Goal: Information Seeking & Learning: Find specific fact

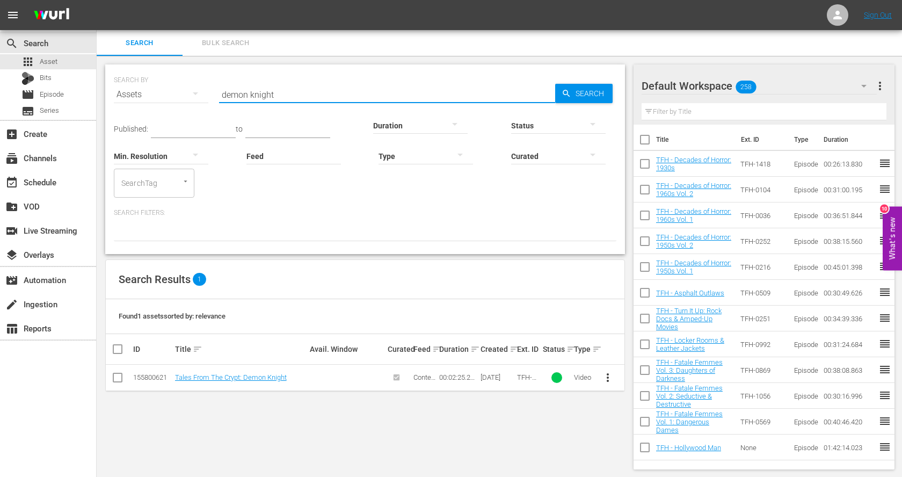
scroll to position [1, 0]
click at [320, 87] on input "demon knight" at bounding box center [387, 94] width 336 height 26
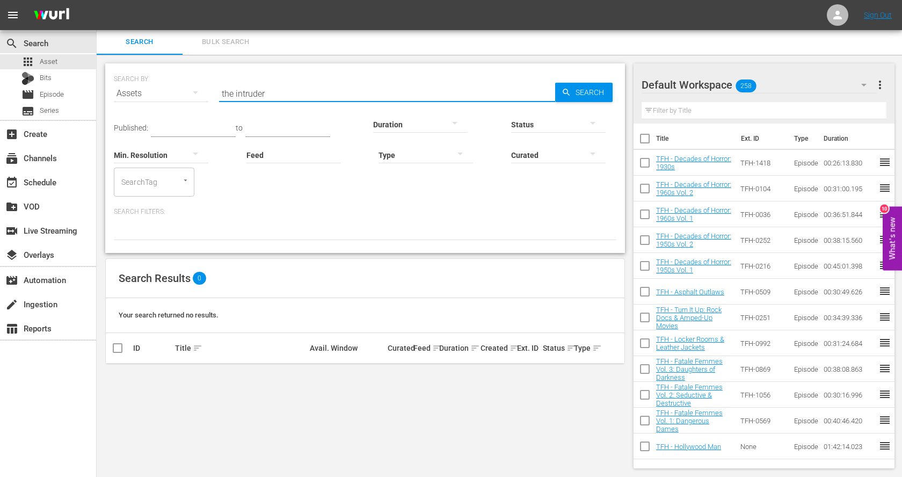
click at [241, 93] on input "the intruder" at bounding box center [387, 94] width 336 height 26
click at [279, 92] on input "scream of fear" at bounding box center [387, 94] width 336 height 26
click at [247, 92] on input "scream of fear" at bounding box center [387, 94] width 336 height 26
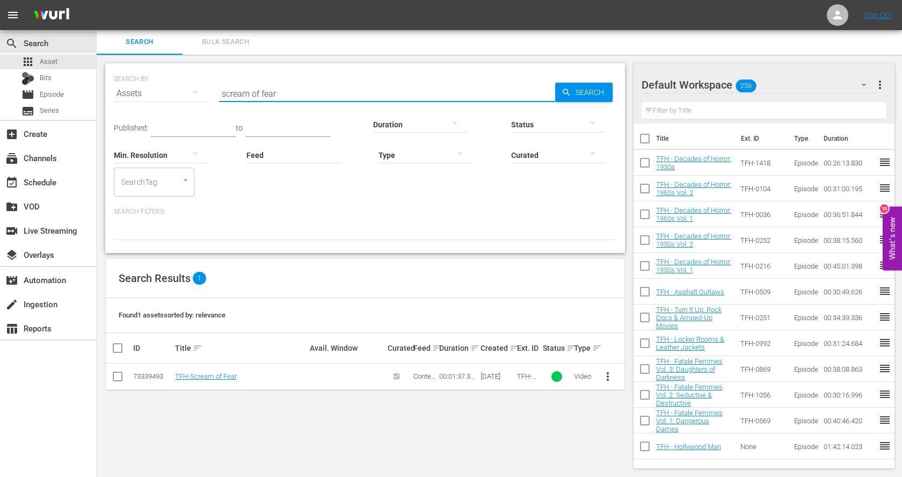
click at [247, 92] on input "scream of fear" at bounding box center [387, 94] width 336 height 26
click at [241, 94] on input "kronos" at bounding box center [387, 94] width 336 height 26
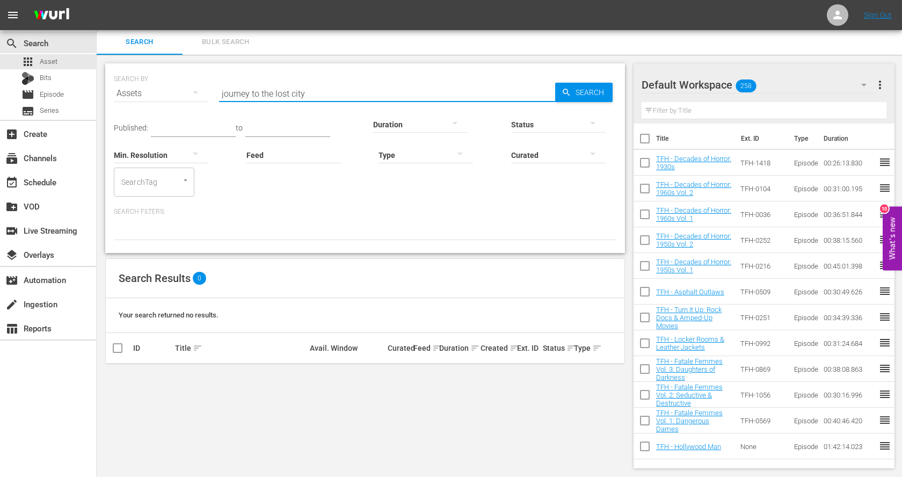
click at [276, 94] on input "journey to the lost city" at bounding box center [387, 94] width 336 height 26
click at [260, 96] on input "the indian tomb" at bounding box center [387, 94] width 336 height 26
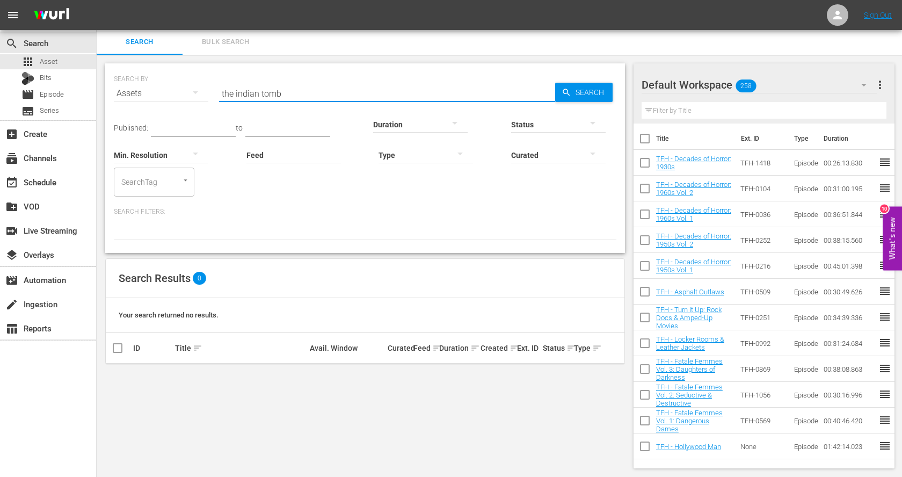
click at [260, 96] on input "the indian tomb" at bounding box center [387, 94] width 336 height 26
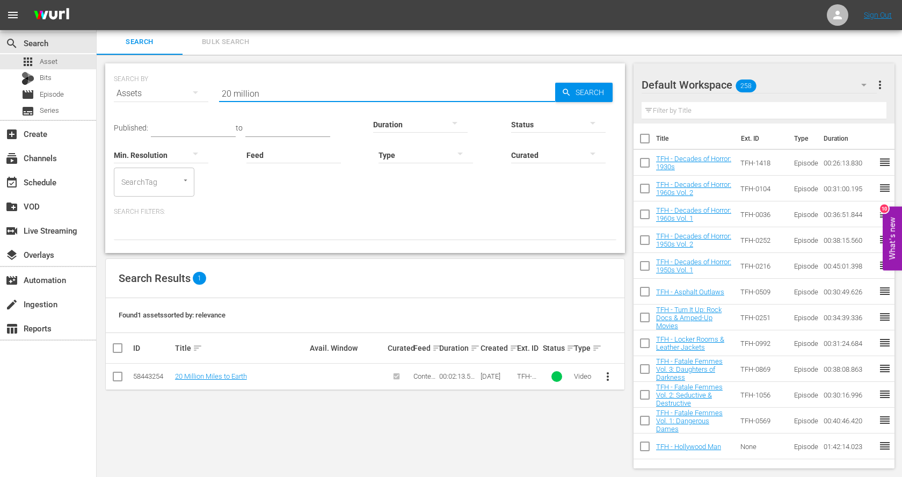
drag, startPoint x: 281, startPoint y: 97, endPoint x: 192, endPoint y: 95, distance: 89.1
click at [192, 95] on div "SEARCH BY Search By Assets Search ID, Title, Description, Keywords, or Category…" at bounding box center [365, 87] width 502 height 39
click at [269, 85] on input "13 ghosts" at bounding box center [387, 94] width 336 height 26
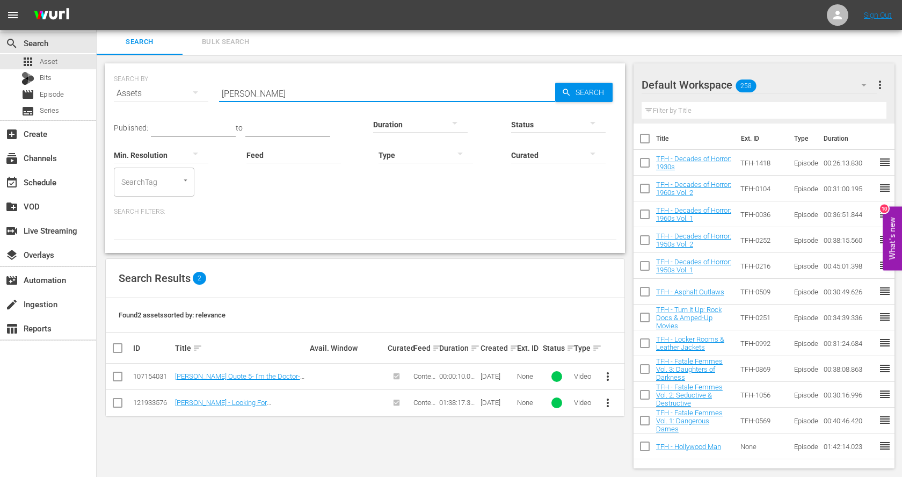
click at [311, 97] on input "[PERSON_NAME]" at bounding box center [387, 94] width 336 height 26
click at [283, 97] on input "how to make a monster" at bounding box center [387, 94] width 336 height 26
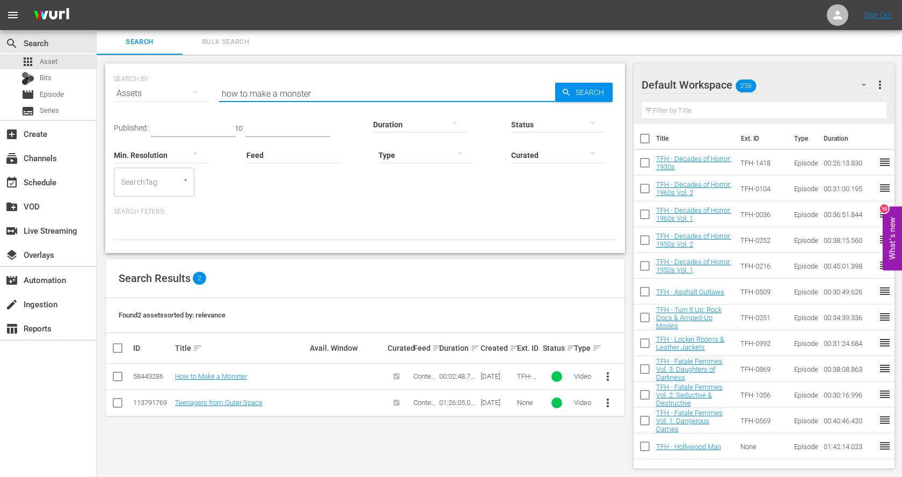
click at [283, 97] on input "how to make a monster" at bounding box center [387, 94] width 336 height 26
click at [272, 92] on input "fiend without a face" at bounding box center [387, 94] width 336 height 26
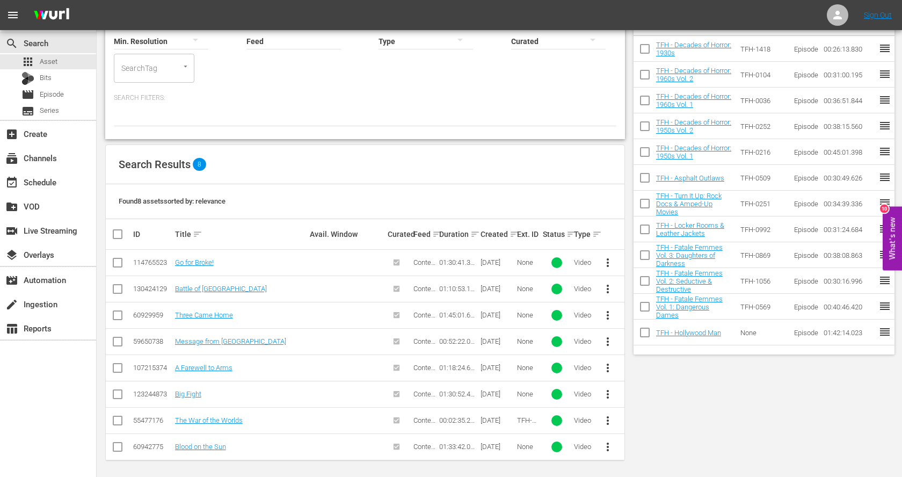
scroll to position [0, 0]
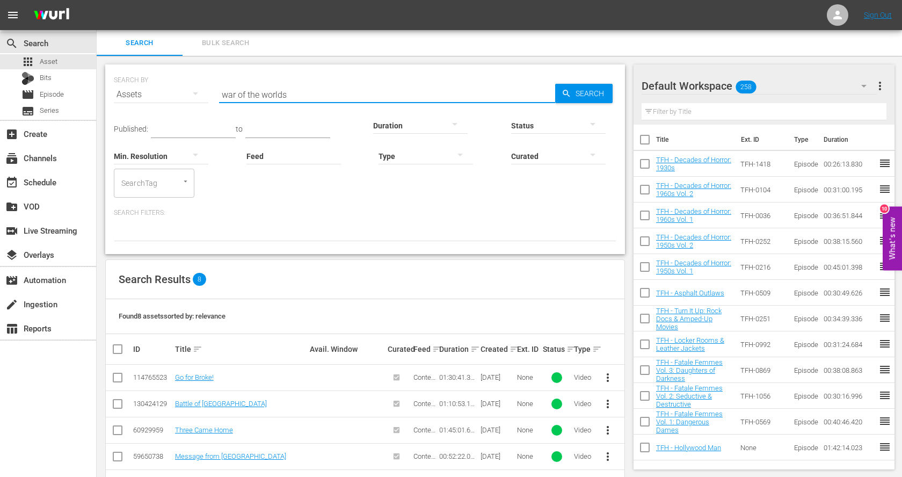
click at [246, 98] on input "war of the worlds" at bounding box center [387, 95] width 336 height 26
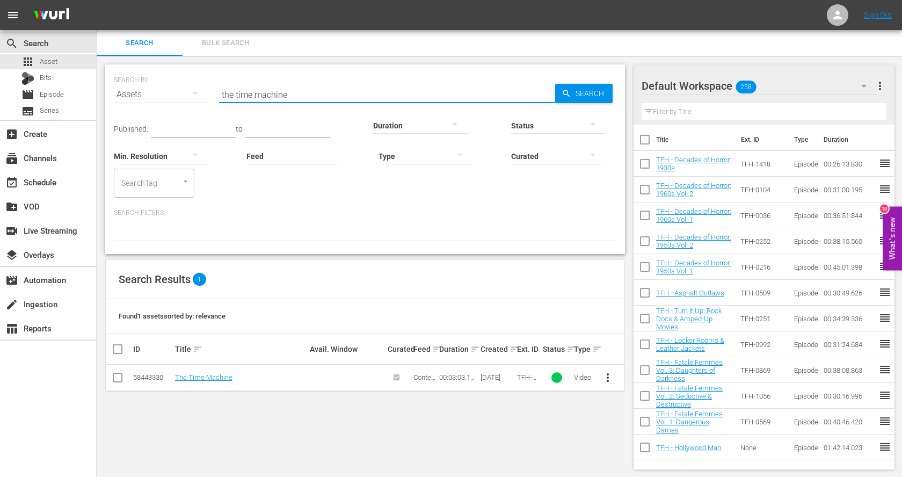
click at [253, 98] on input "the time machine" at bounding box center [387, 95] width 336 height 26
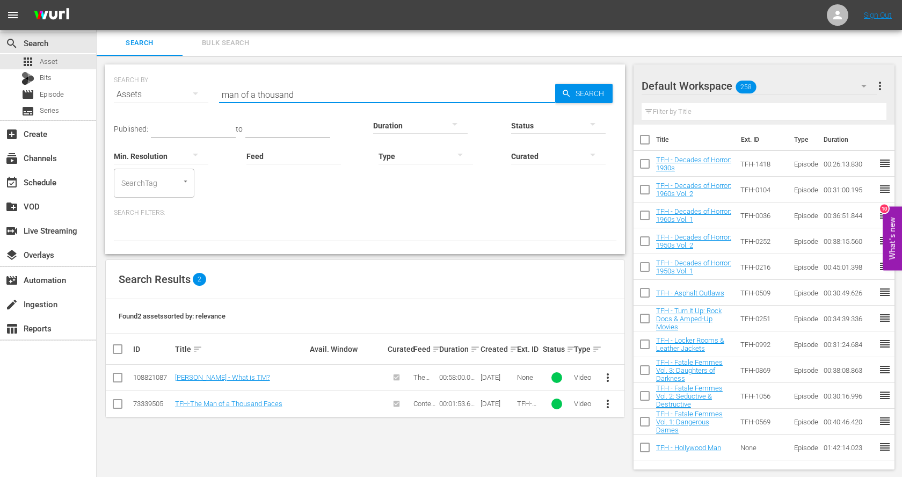
click at [280, 96] on input "man of a thousand" at bounding box center [387, 95] width 336 height 26
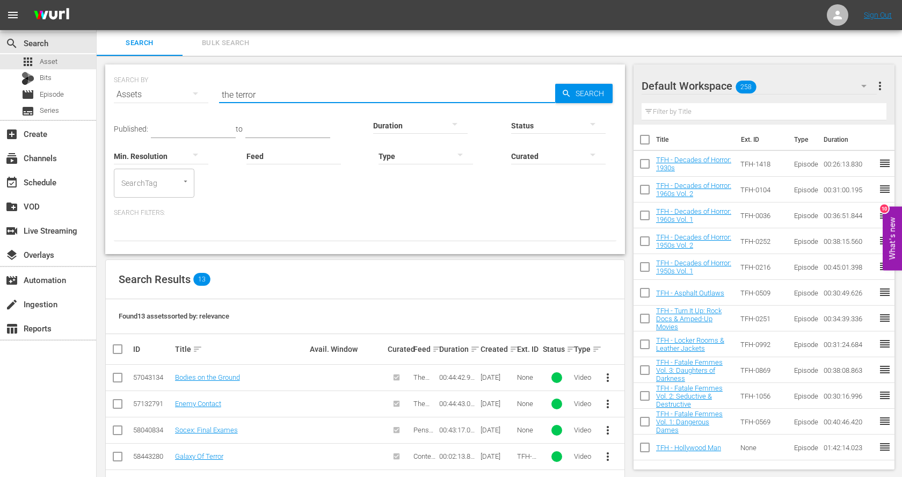
click at [276, 100] on input "the terror" at bounding box center [387, 95] width 336 height 26
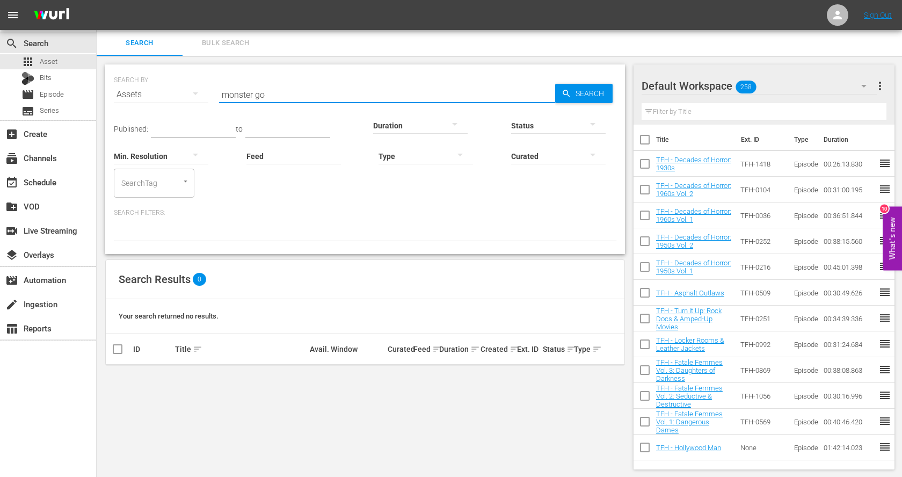
click at [257, 90] on input "monster go" at bounding box center [387, 95] width 336 height 26
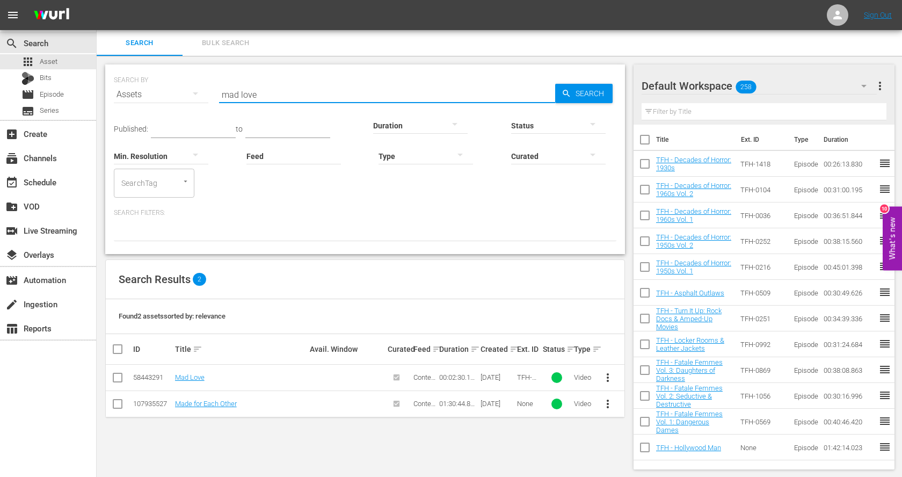
click at [257, 90] on input "mad love" at bounding box center [387, 95] width 336 height 26
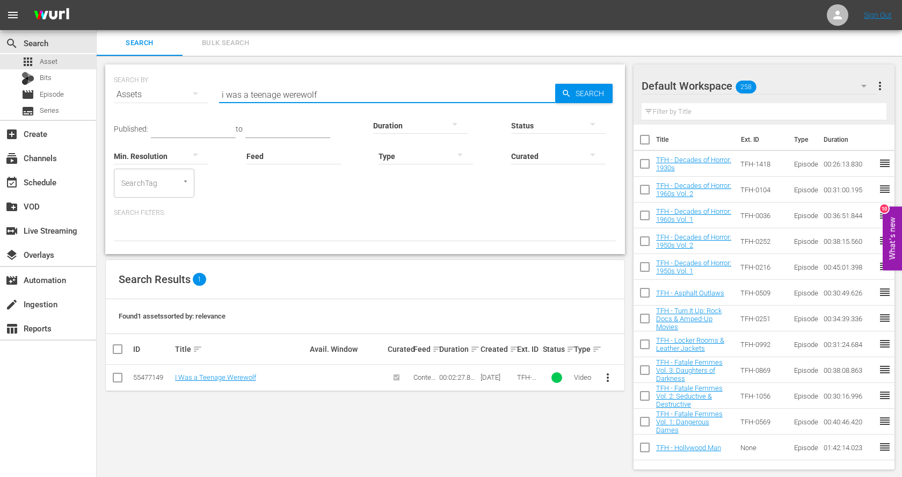
click at [257, 90] on input "i was a teenage werewolf" at bounding box center [387, 95] width 336 height 26
click at [281, 95] on input "village of the damned" at bounding box center [387, 95] width 336 height 26
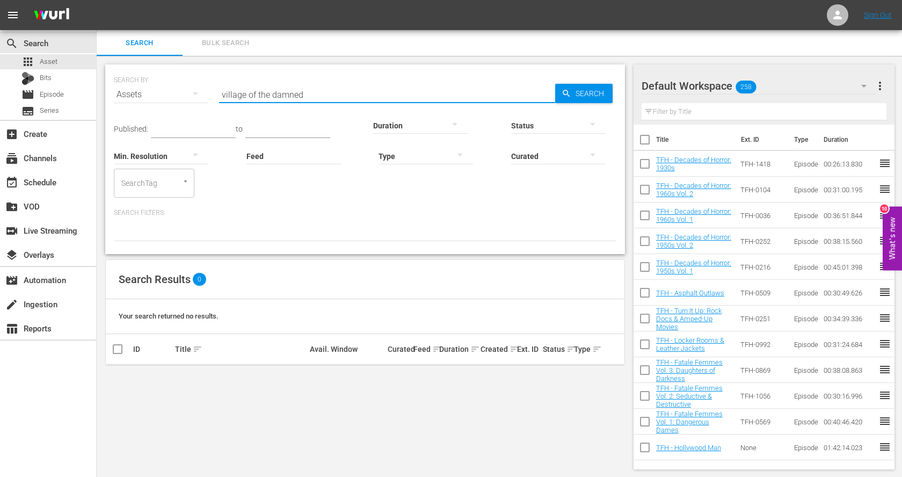
click at [281, 95] on input "village of the damned" at bounding box center [387, 95] width 336 height 26
click at [266, 96] on input "the pit and the pendulum" at bounding box center [387, 95] width 336 height 26
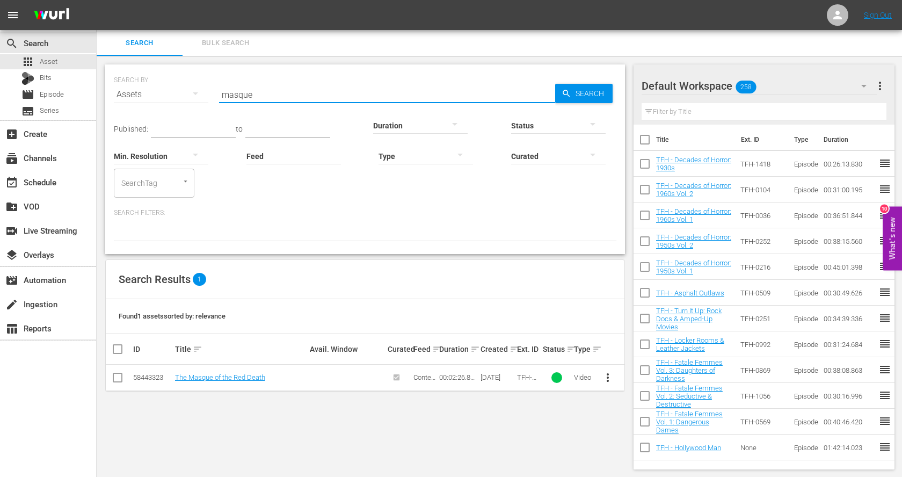
click at [266, 96] on input "masque" at bounding box center [387, 95] width 336 height 26
click at [249, 97] on input "fall of the house" at bounding box center [387, 95] width 336 height 26
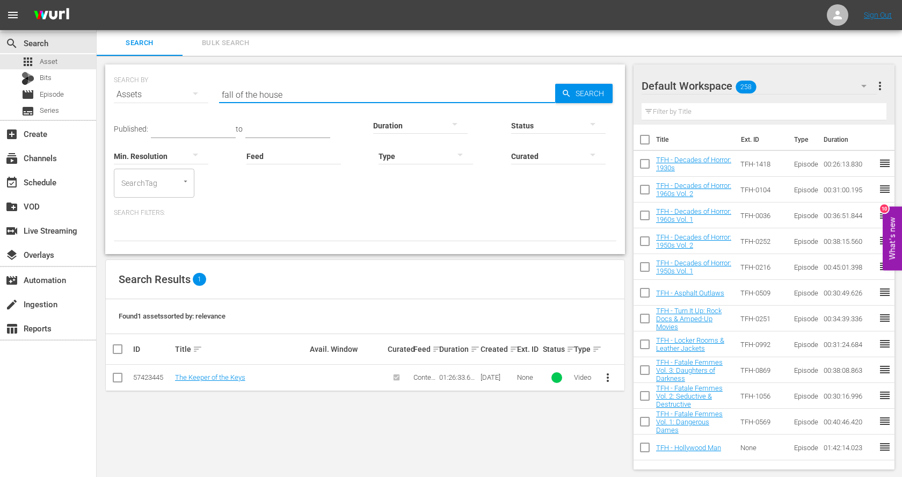
click at [249, 97] on input "fall of the house" at bounding box center [387, 95] width 336 height 26
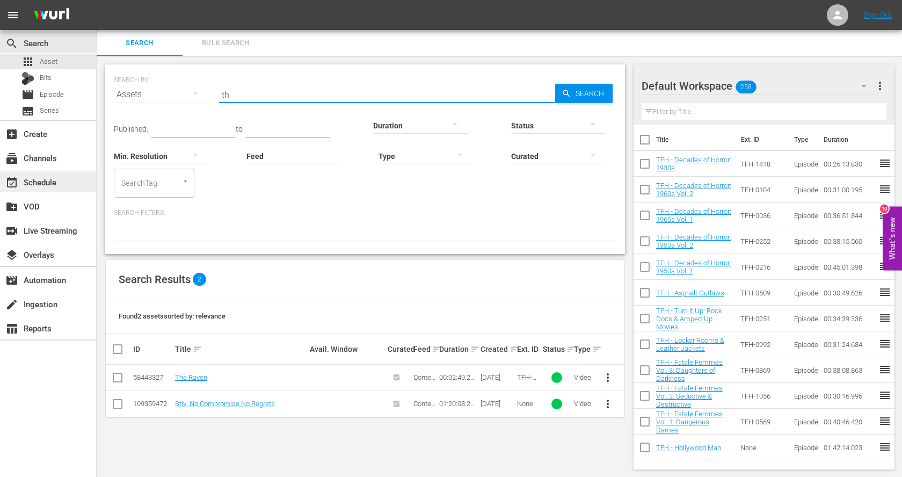
type input "t"
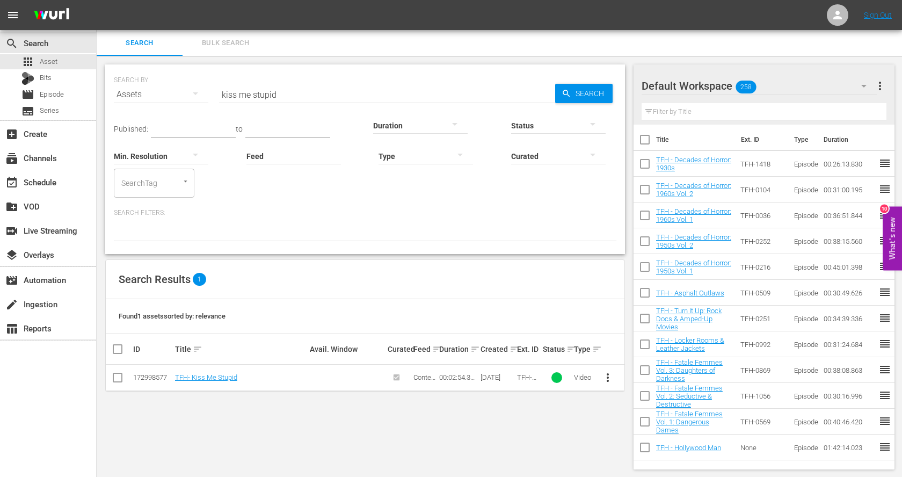
click at [266, 93] on input "kiss me stupid" at bounding box center [387, 95] width 336 height 26
click at [266, 93] on input "[DEMOGRAPHIC_DATA] told me to" at bounding box center [387, 95] width 336 height 26
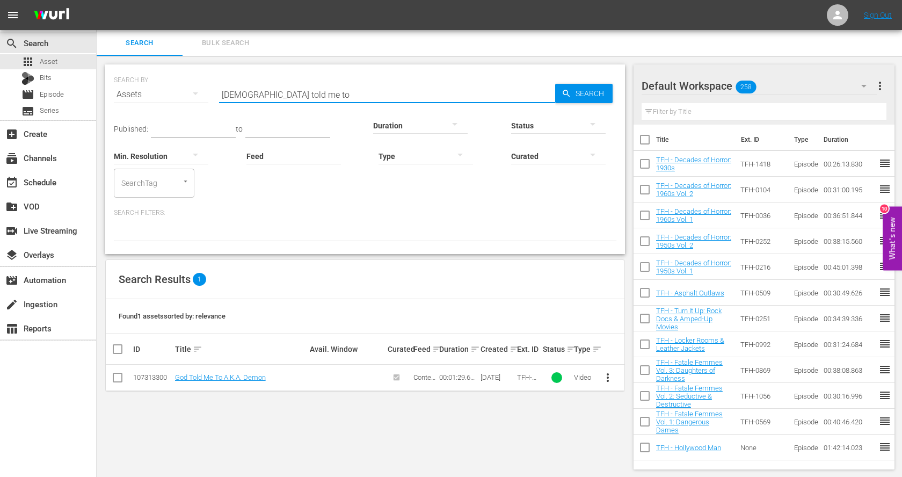
click at [266, 93] on input "[DEMOGRAPHIC_DATA] told me to" at bounding box center [387, 95] width 336 height 26
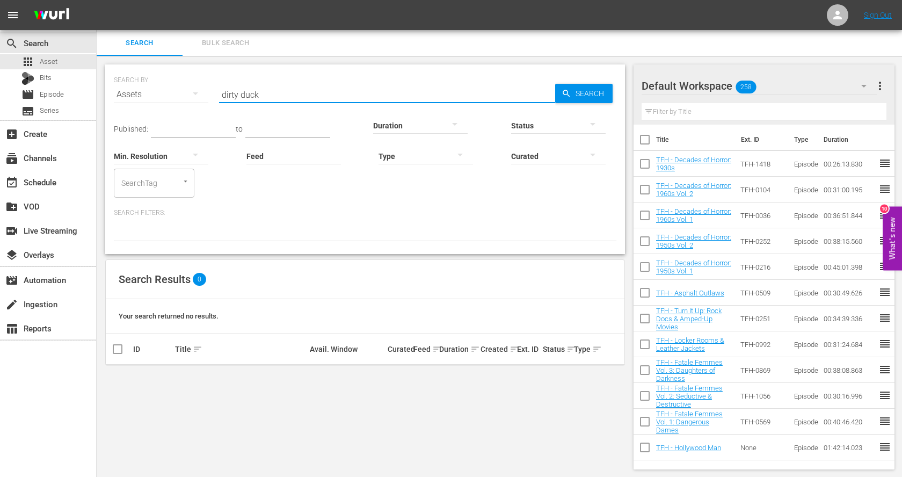
click at [249, 94] on input "dirty duck" at bounding box center [387, 95] width 336 height 26
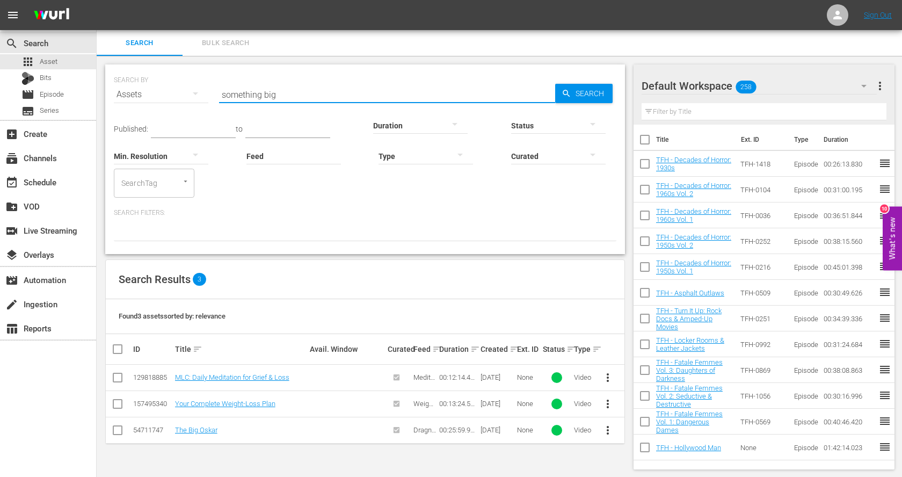
click at [238, 94] on input "something big" at bounding box center [387, 95] width 336 height 26
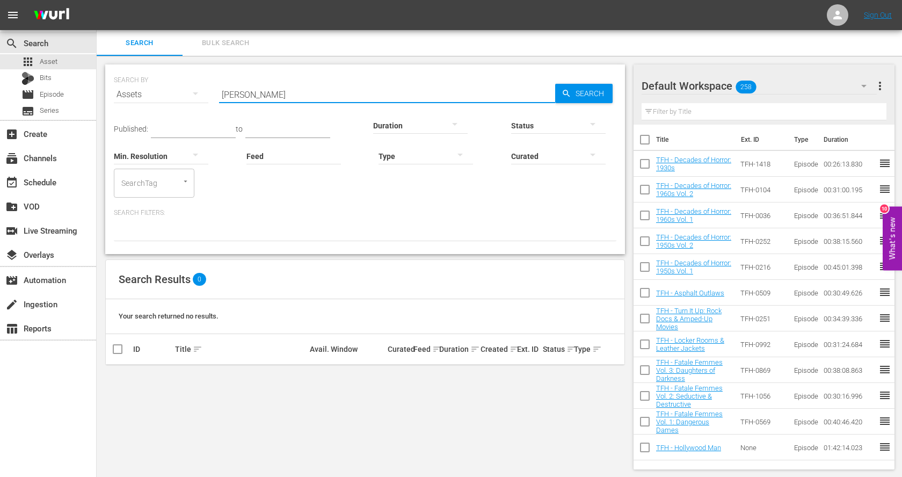
click at [268, 90] on input "[PERSON_NAME]" at bounding box center [387, 95] width 336 height 26
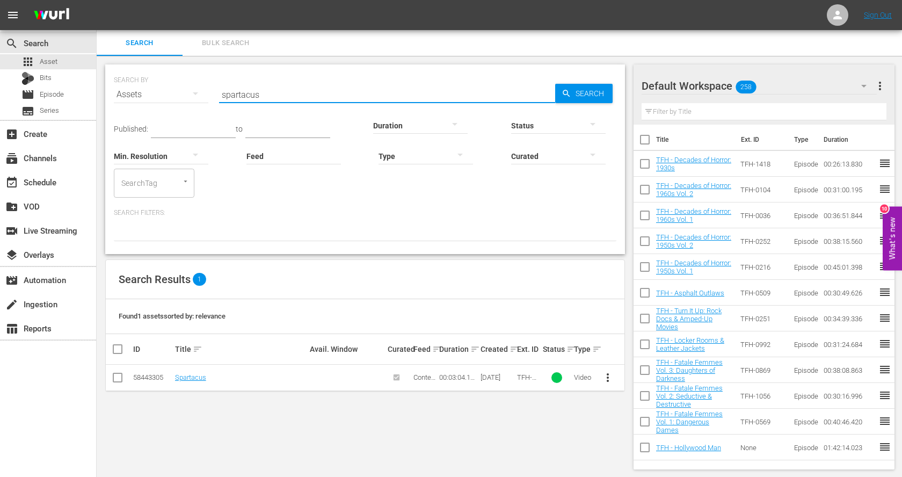
click at [243, 92] on input "spartacus" at bounding box center [387, 95] width 336 height 26
click at [243, 92] on input "[PERSON_NAME]" at bounding box center [387, 95] width 336 height 26
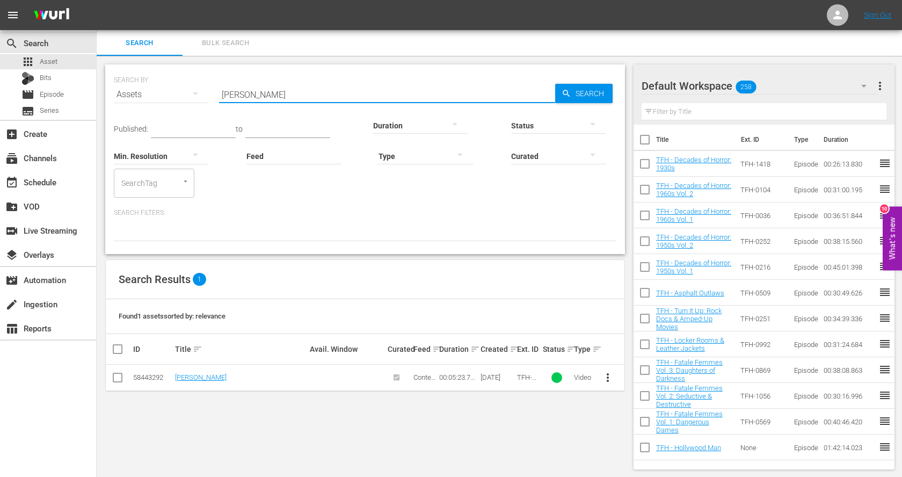
click at [243, 92] on input "[PERSON_NAME]" at bounding box center [387, 95] width 336 height 26
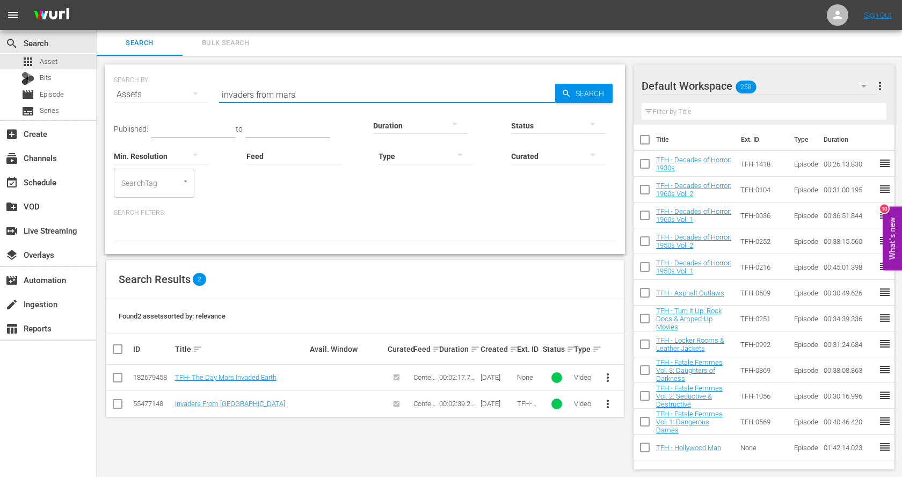
click at [243, 92] on input "invaders from mars" at bounding box center [387, 95] width 336 height 26
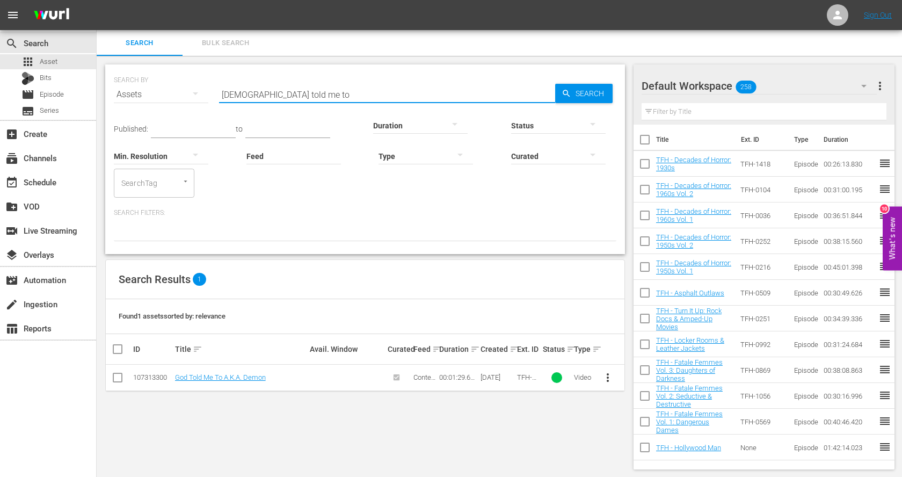
click at [243, 92] on input "[DEMOGRAPHIC_DATA] told me to" at bounding box center [387, 95] width 336 height 26
click at [244, 97] on input "el cid" at bounding box center [387, 95] width 336 height 26
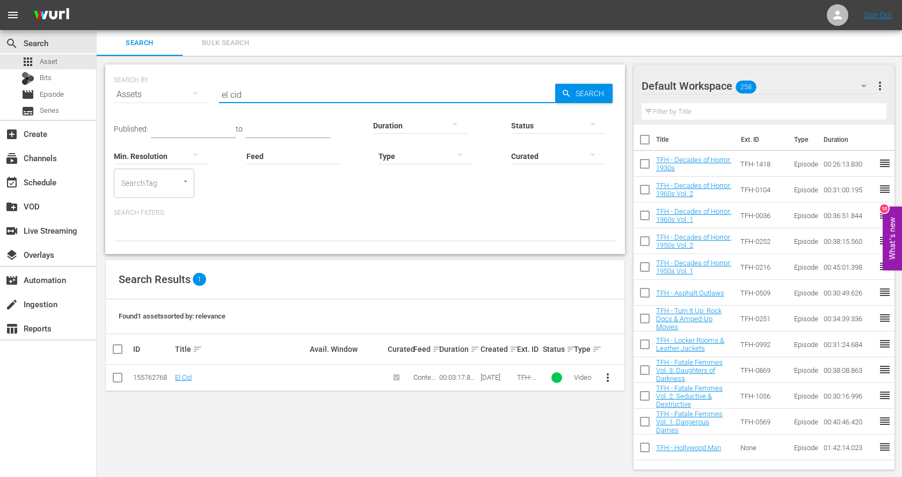
click at [244, 97] on input "el cid" at bounding box center [387, 95] width 336 height 26
click at [244, 97] on input "black [DATE]" at bounding box center [387, 95] width 336 height 26
click at [244, 97] on input "near dark" at bounding box center [387, 95] width 336 height 26
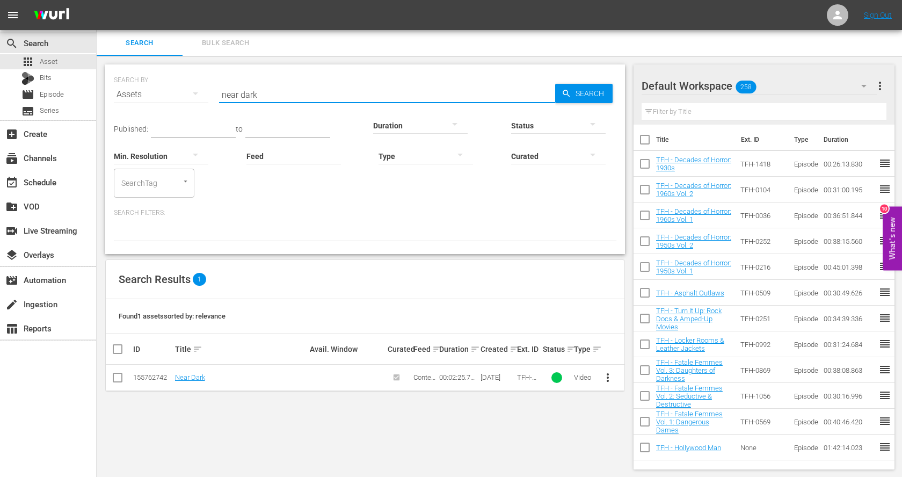
click at [244, 97] on input "near dark" at bounding box center [387, 95] width 336 height 26
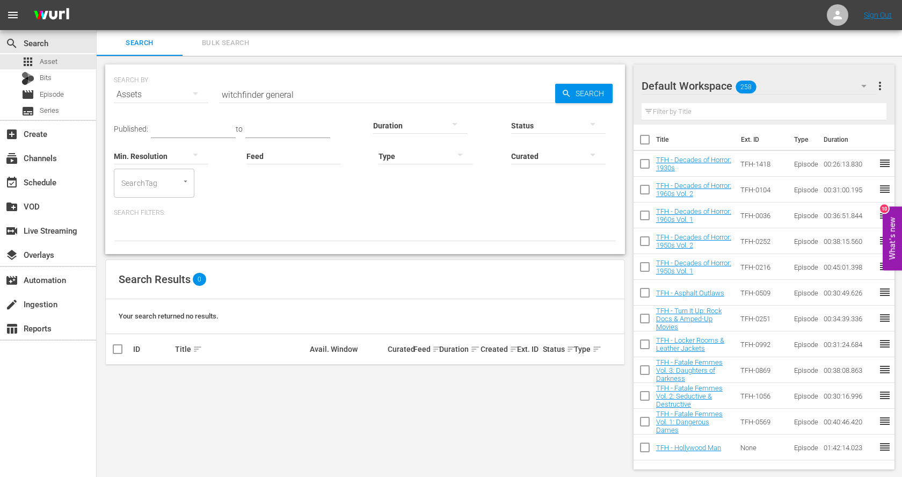
click at [311, 92] on input "witchfinder general" at bounding box center [387, 95] width 336 height 26
click at [284, 96] on input "the conqueror worm" at bounding box center [387, 95] width 336 height 26
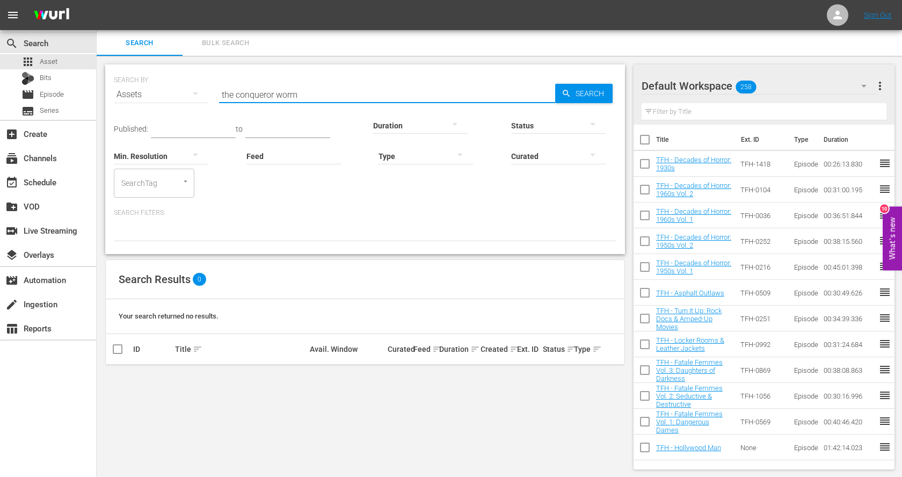
click at [284, 96] on input "the conqueror worm" at bounding box center [387, 95] width 336 height 26
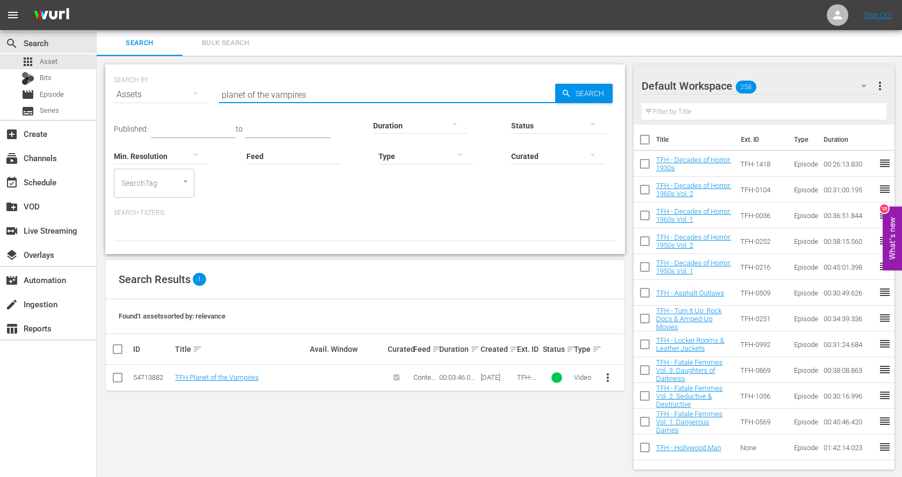
click at [276, 94] on input "planet of the vampires" at bounding box center [387, 95] width 336 height 26
click at [256, 90] on input "the [PERSON_NAME] show" at bounding box center [387, 95] width 336 height 26
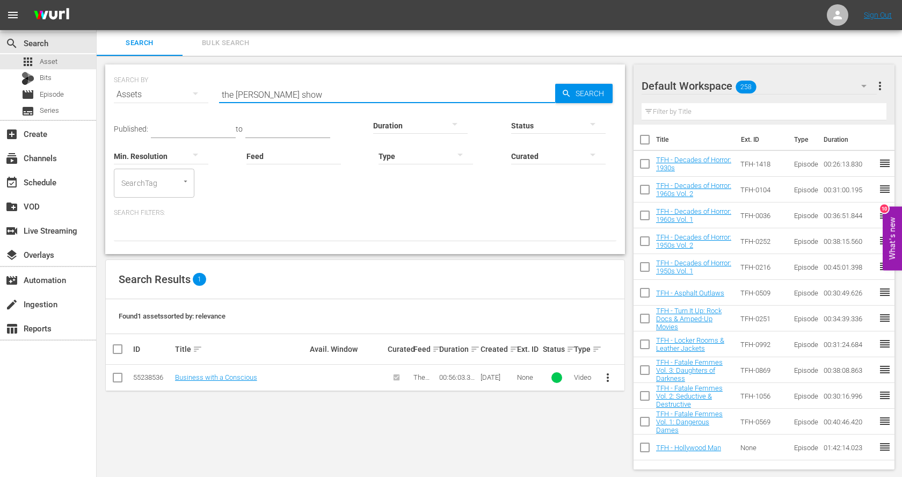
click at [256, 90] on input "the [PERSON_NAME] show" at bounding box center [387, 95] width 336 height 26
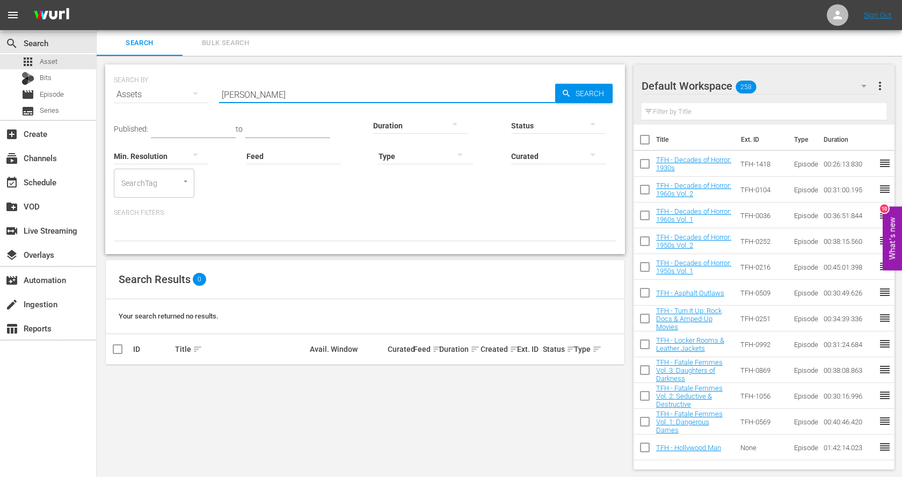
click at [279, 92] on input "[PERSON_NAME]" at bounding box center [387, 95] width 336 height 26
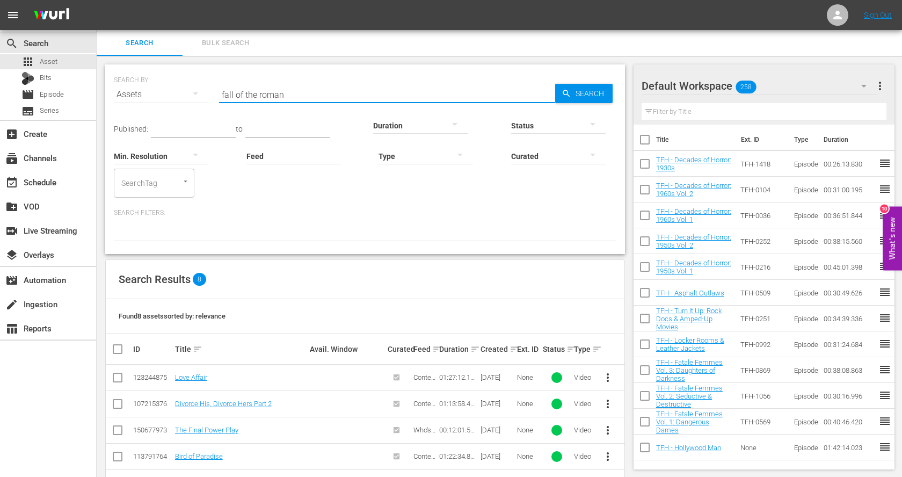
click at [247, 97] on input "fall of the roman" at bounding box center [387, 95] width 336 height 26
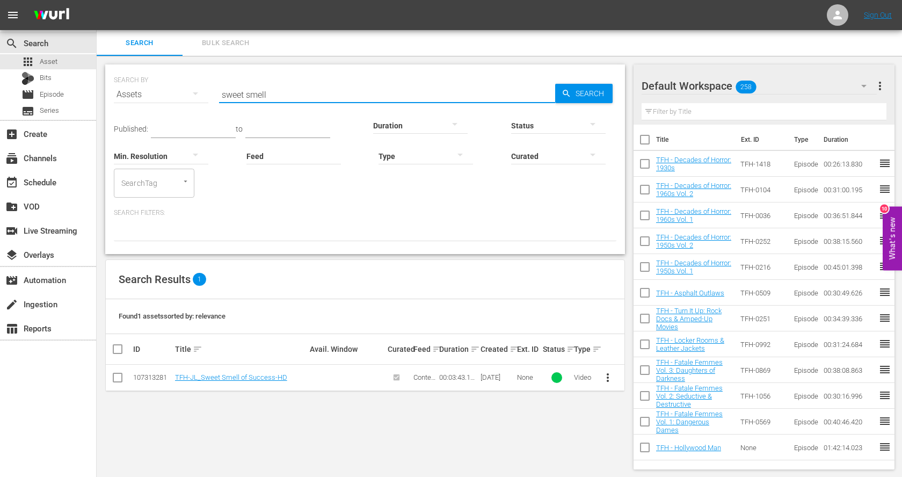
click at [247, 97] on input "sweet smell" at bounding box center [387, 95] width 336 height 26
click at [247, 97] on input "sunset boulevard" at bounding box center [387, 95] width 336 height 26
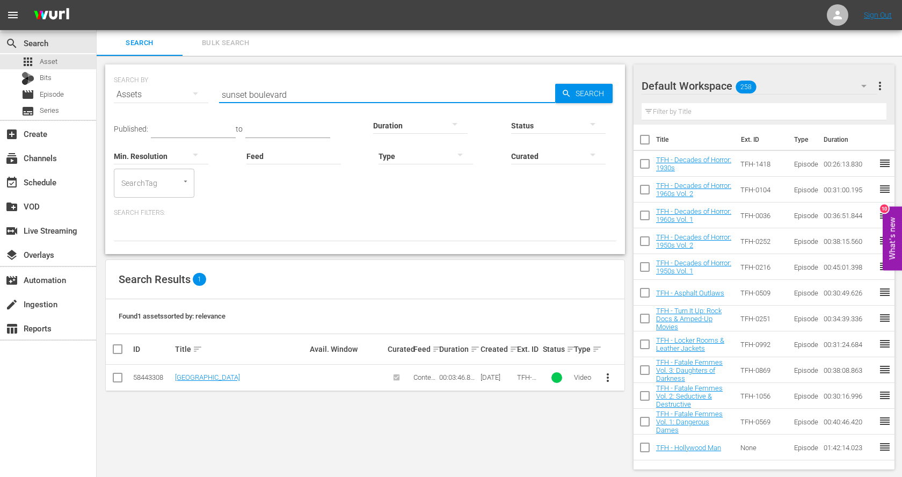
click at [247, 97] on input "sunset boulevard" at bounding box center [387, 95] width 336 height 26
click at [299, 101] on input "international house" at bounding box center [387, 95] width 336 height 26
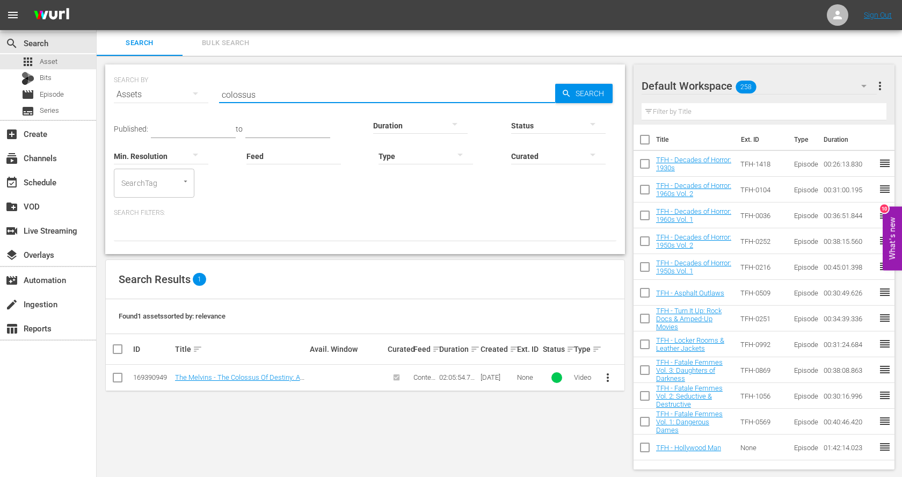
click at [237, 98] on input "colossus" at bounding box center [387, 95] width 336 height 26
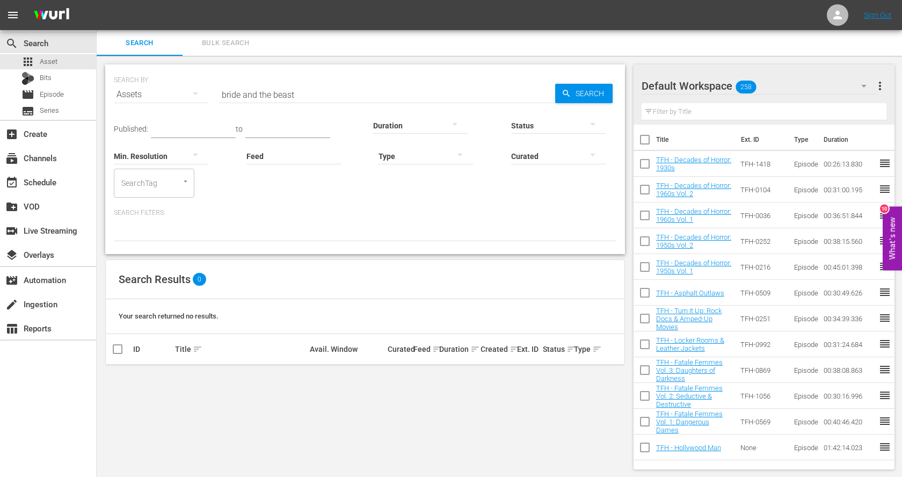
click at [274, 93] on input "bride and the beast" at bounding box center [387, 95] width 336 height 26
paste input "The Bride and the B"
click at [269, 94] on input "The Bride and the Beast" at bounding box center [387, 95] width 336 height 26
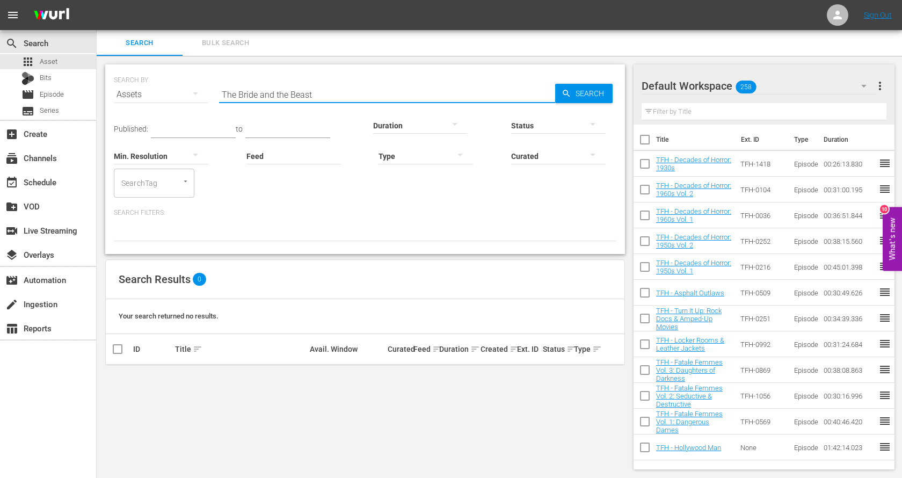
click at [269, 94] on input "The Bride and the Beast" at bounding box center [387, 95] width 336 height 26
click at [242, 97] on input "white heat" at bounding box center [387, 95] width 336 height 26
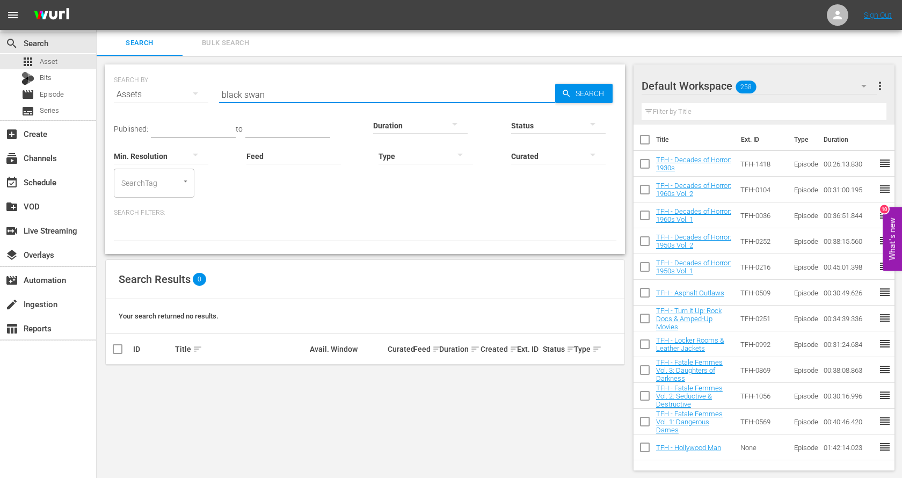
click at [253, 97] on input "black swan" at bounding box center [387, 95] width 336 height 26
click at [242, 92] on input "bloodbath" at bounding box center [387, 95] width 336 height 26
click at [238, 96] on input "blood bath" at bounding box center [387, 95] width 336 height 26
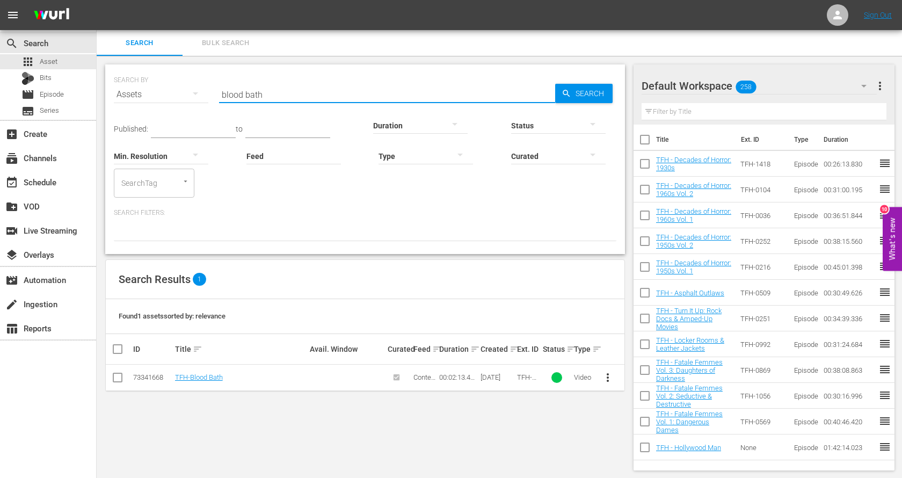
click at [238, 96] on input "blood bath" at bounding box center [387, 95] width 336 height 26
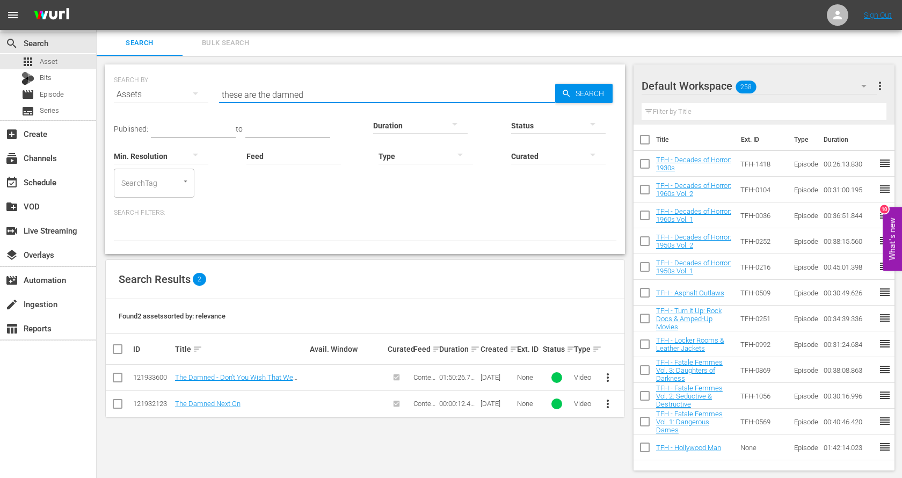
drag, startPoint x: 256, startPoint y: 96, endPoint x: 168, endPoint y: 93, distance: 88.0
click at [170, 93] on div "SEARCH BY Search By Assets Search ID, Title, Description, Keywords, or Category…" at bounding box center [365, 88] width 502 height 39
click at [316, 102] on hr at bounding box center [387, 102] width 336 height 1
click at [316, 102] on div "Search ID, Title, Description, Keywords, or Category the damned" at bounding box center [387, 95] width 336 height 26
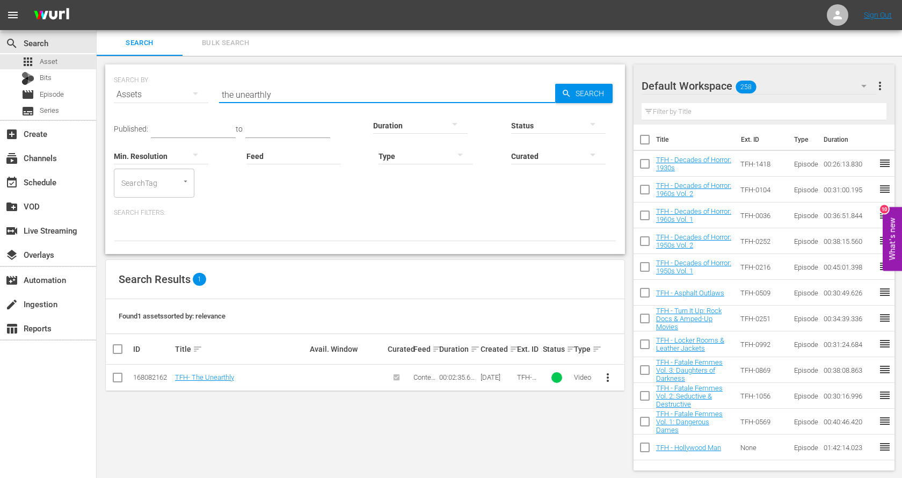
drag, startPoint x: 235, startPoint y: 93, endPoint x: 304, endPoint y: 96, distance: 68.8
click at [304, 96] on input "the unearthly" at bounding box center [387, 95] width 336 height 26
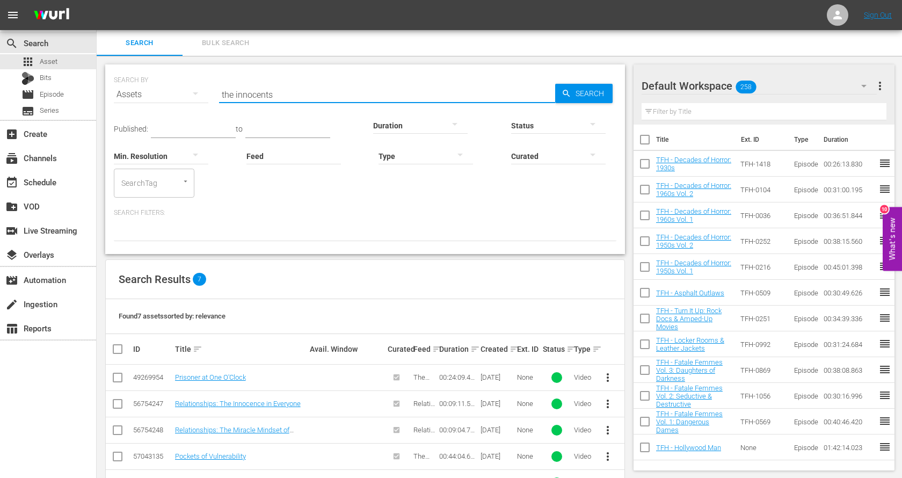
click at [249, 95] on input "the innocents" at bounding box center [387, 95] width 336 height 26
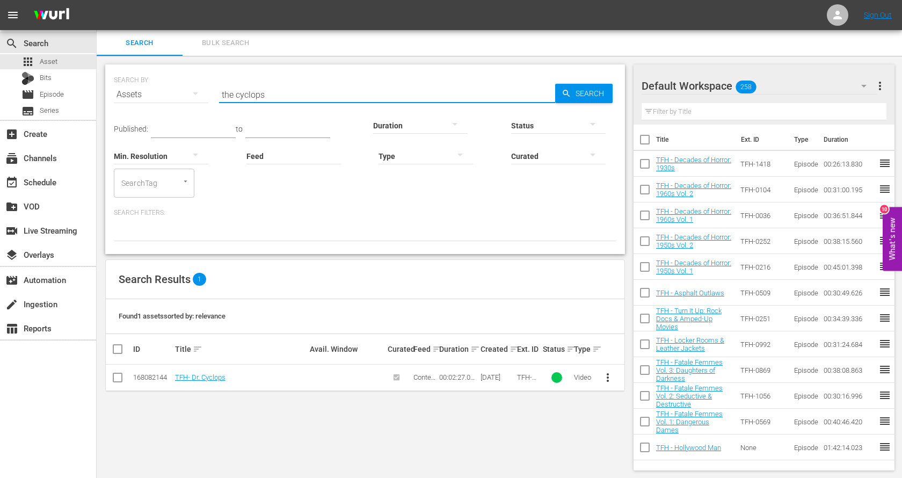
click at [259, 96] on input "the cyclops" at bounding box center [387, 95] width 336 height 26
click at [259, 96] on input "black sleep" at bounding box center [387, 95] width 336 height 26
click at [259, 97] on input "black sleep" at bounding box center [387, 95] width 336 height 26
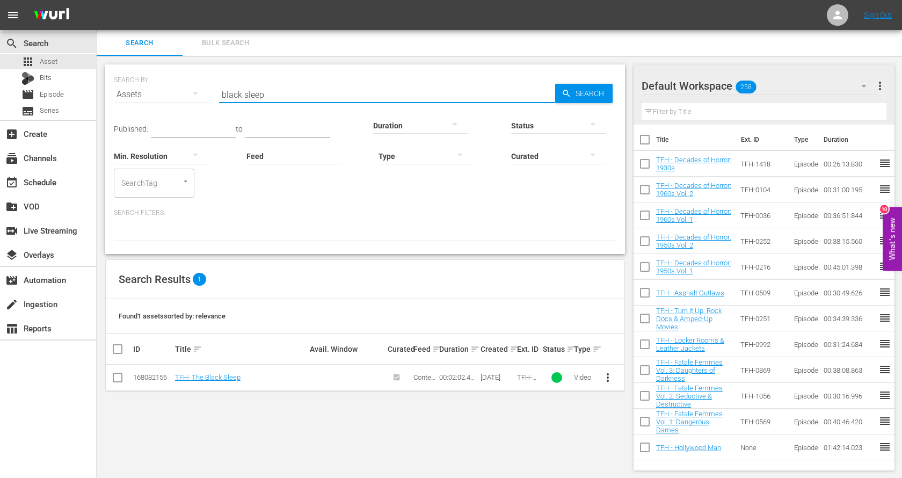
click at [259, 97] on input "black sleep" at bounding box center [387, 95] width 336 height 26
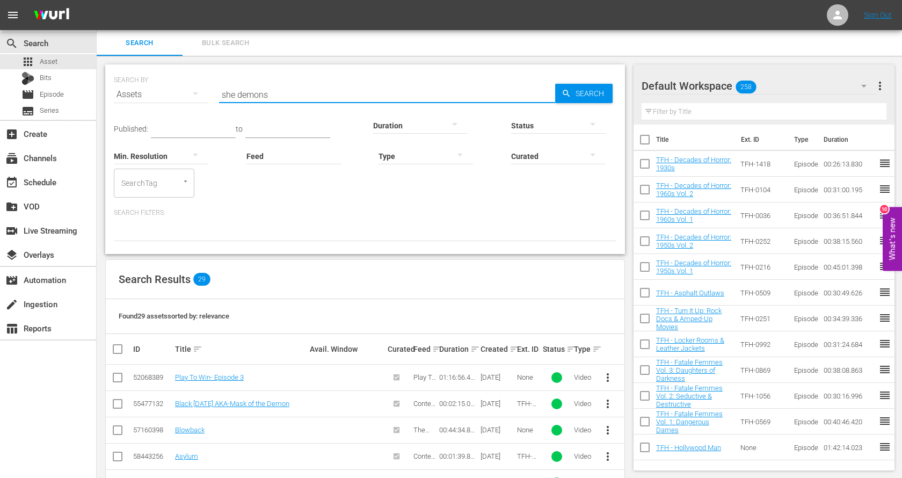
click at [283, 90] on input "she demons" at bounding box center [387, 95] width 336 height 26
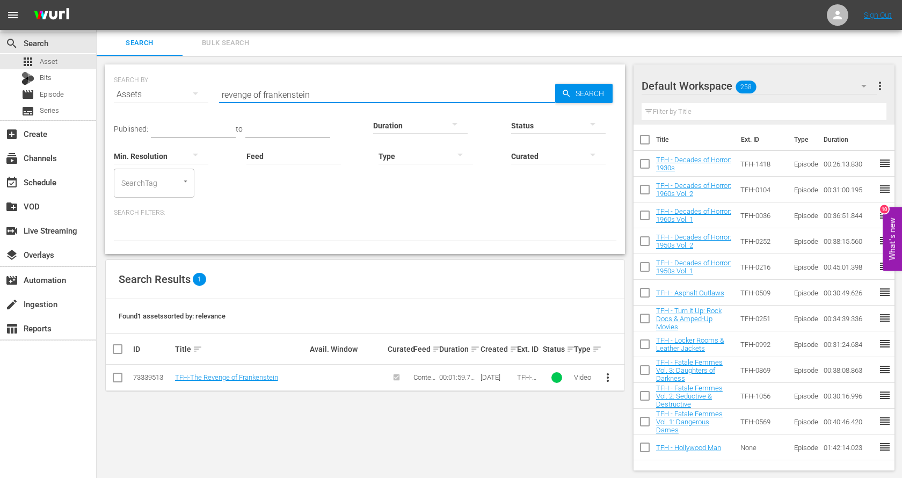
click at [303, 92] on input "revenge of frankenstein" at bounding box center [387, 95] width 336 height 26
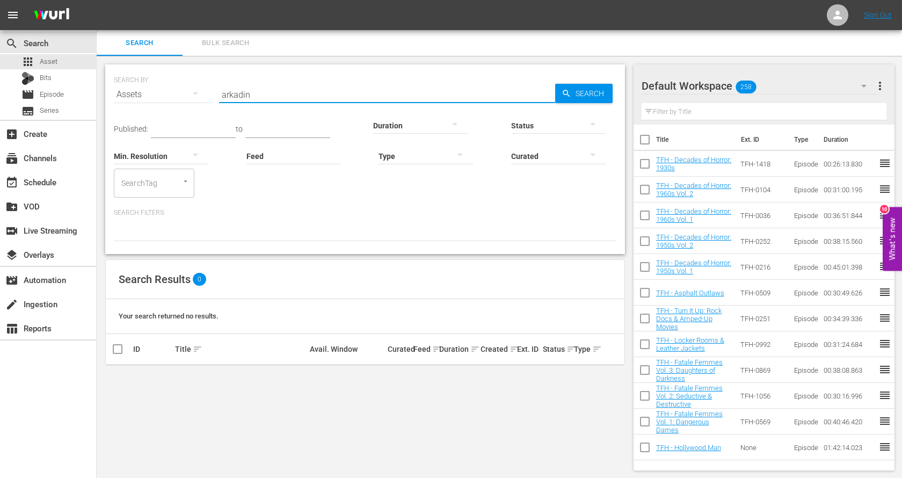
click at [253, 86] on input "arkadin" at bounding box center [387, 95] width 336 height 26
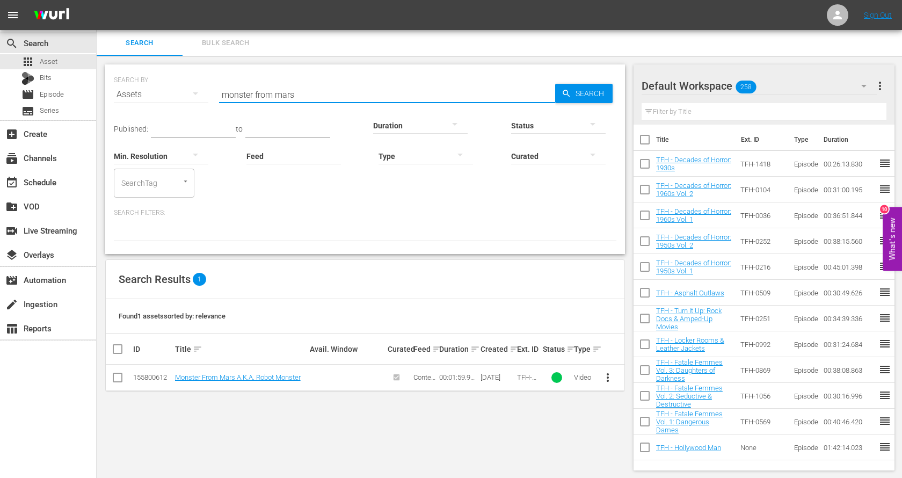
click at [253, 86] on input "monster from mars" at bounding box center [387, 95] width 336 height 26
click at [280, 94] on input "from hell it came" at bounding box center [387, 95] width 336 height 26
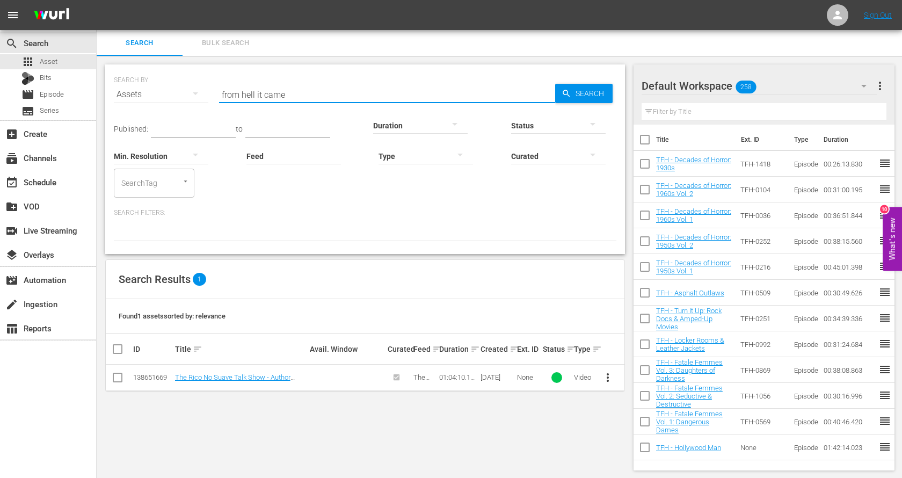
click at [280, 94] on input "from hell it came" at bounding box center [387, 95] width 336 height 26
click at [279, 97] on input "fiendish ghouls" at bounding box center [387, 95] width 336 height 26
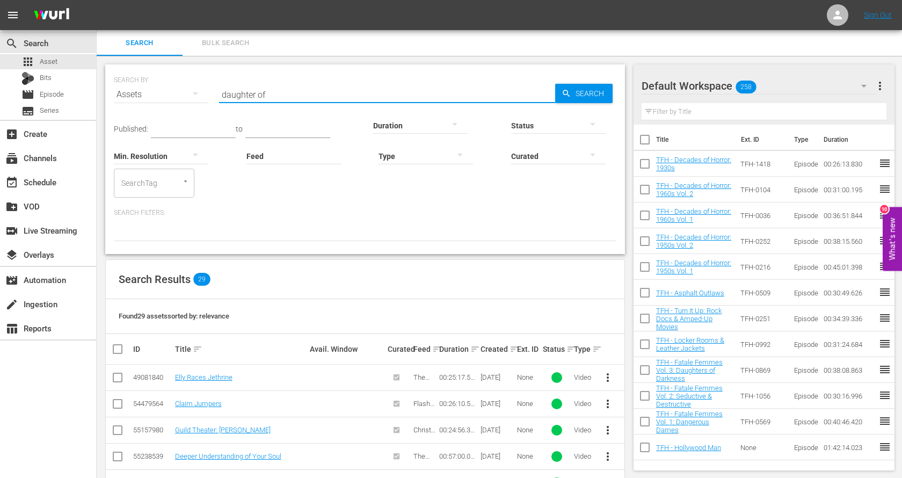
click at [274, 93] on input "daughter of" at bounding box center [387, 95] width 336 height 26
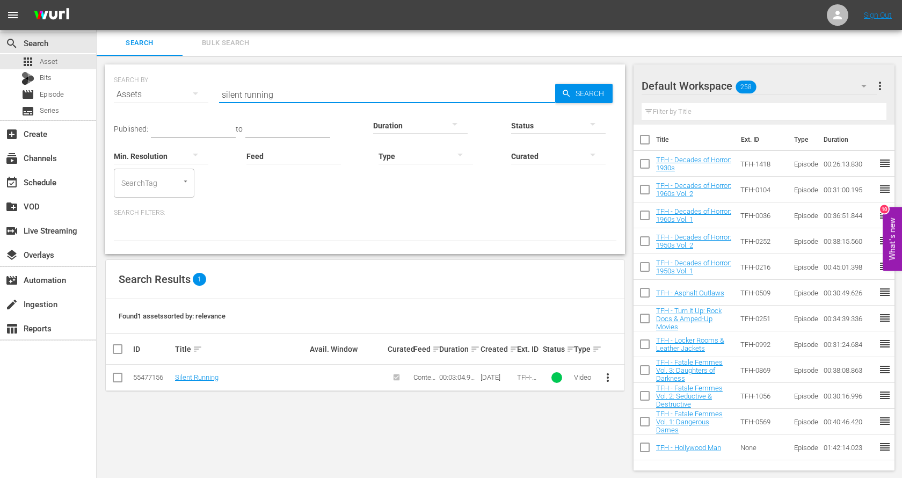
click at [274, 90] on input "silent running" at bounding box center [387, 95] width 336 height 26
click at [274, 90] on input "raw meat" at bounding box center [387, 95] width 336 height 26
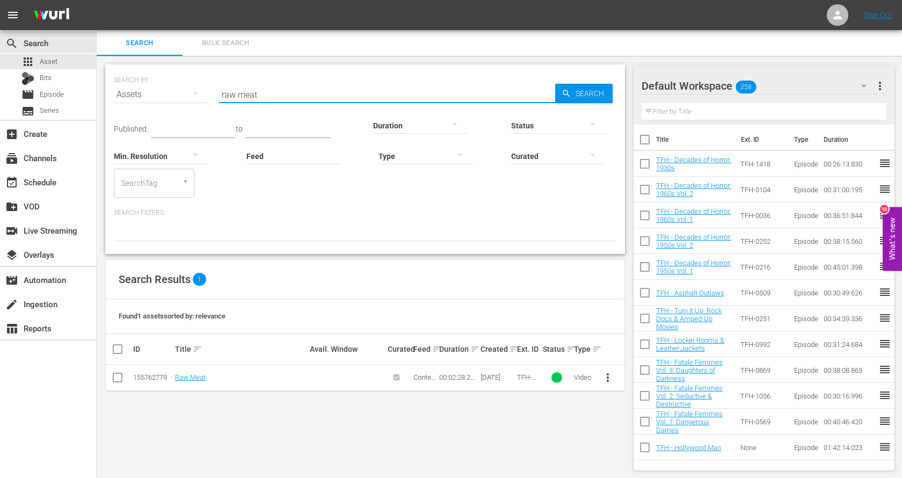
click at [274, 90] on input "raw meat" at bounding box center [387, 95] width 336 height 26
click at [263, 91] on input "danger diabolik" at bounding box center [387, 95] width 336 height 26
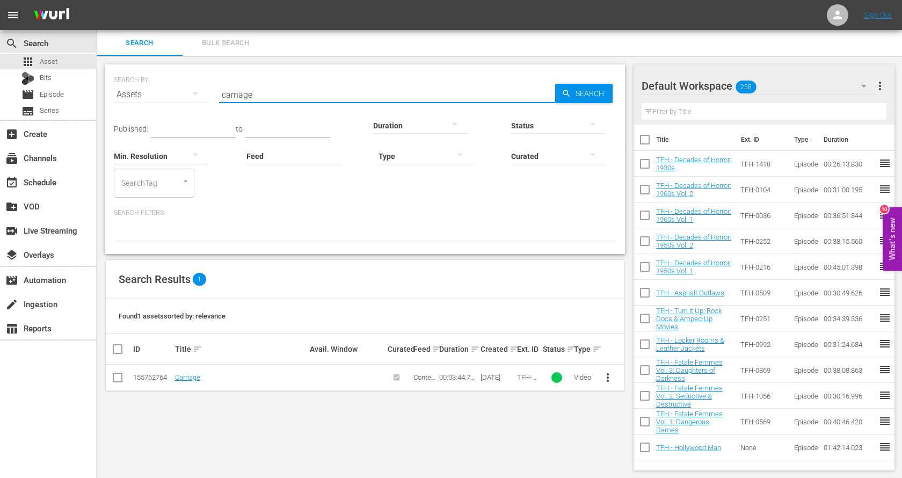
click at [299, 97] on input "carnage" at bounding box center [387, 95] width 336 height 26
click at [299, 97] on input "twitch of the death nerve" at bounding box center [387, 95] width 336 height 26
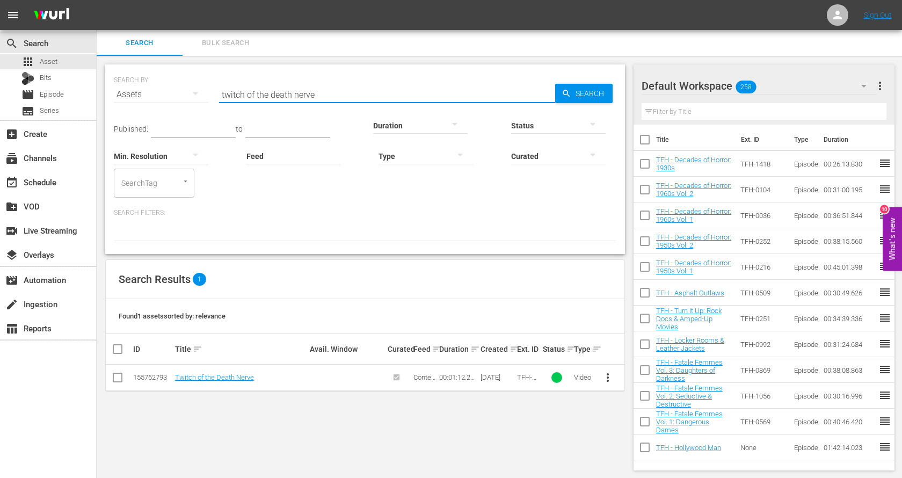
click at [299, 97] on input "twitch of the death nerve" at bounding box center [387, 95] width 336 height 26
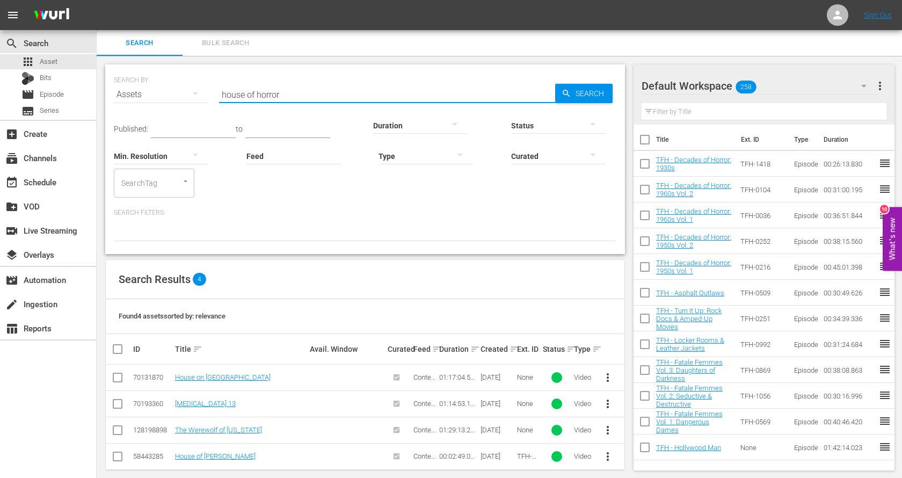
scroll to position [10, 0]
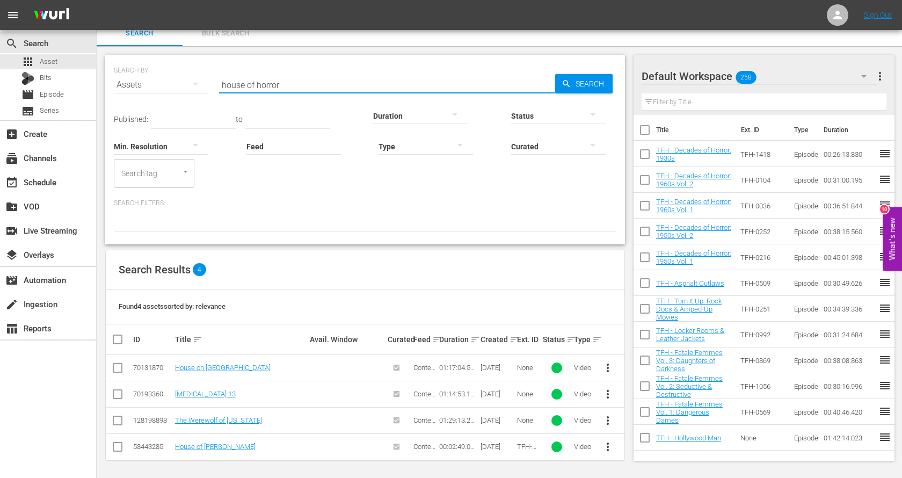
click at [277, 86] on input "house of horror" at bounding box center [387, 85] width 336 height 26
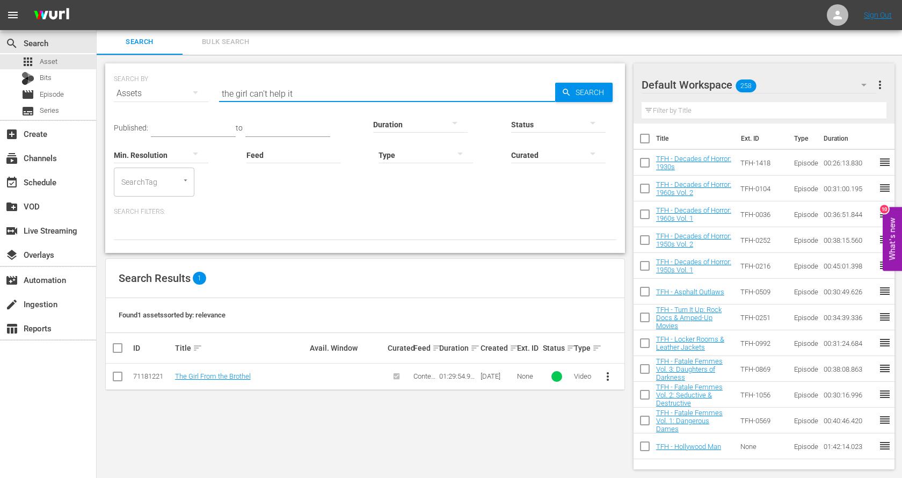
click at [264, 102] on input "the girl can't help it" at bounding box center [387, 94] width 336 height 26
click at [282, 86] on input "imitation of life" at bounding box center [387, 94] width 336 height 26
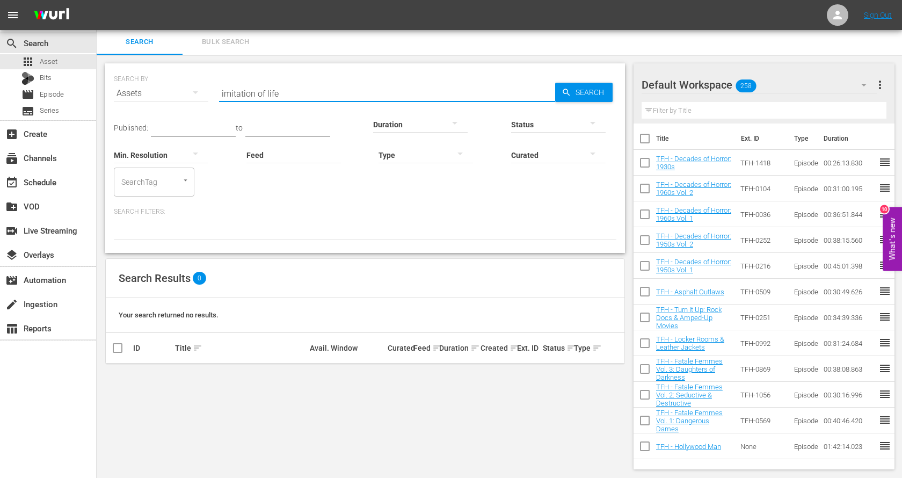
click at [282, 86] on input "imitation of life" at bounding box center [387, 94] width 336 height 26
click at [281, 97] on input "experiment in terror" at bounding box center [387, 94] width 336 height 26
click at [259, 85] on input "bad day at [GEOGRAPHIC_DATA]" at bounding box center [387, 94] width 336 height 26
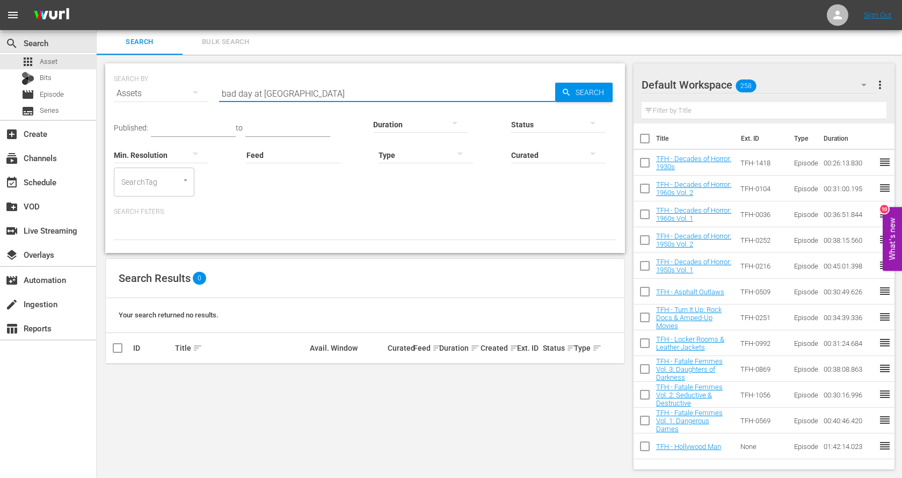
click at [259, 85] on input "bad day at [GEOGRAPHIC_DATA]" at bounding box center [387, 94] width 336 height 26
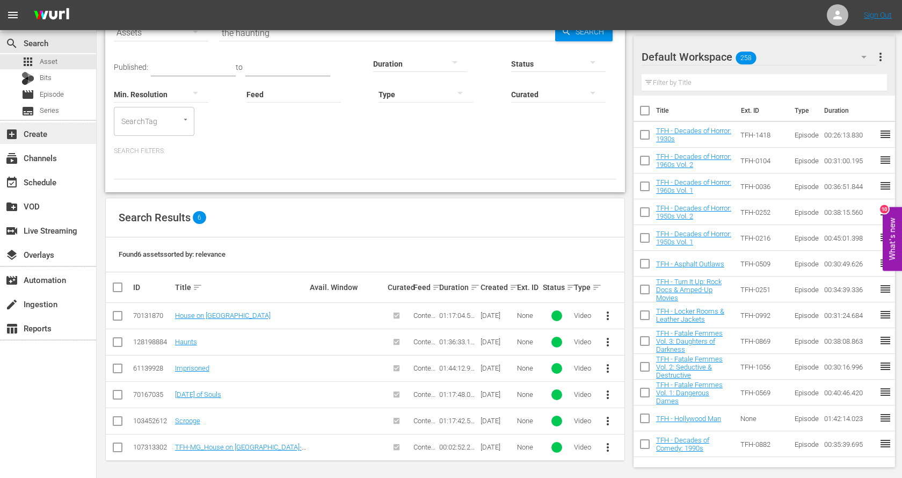
scroll to position [0, 0]
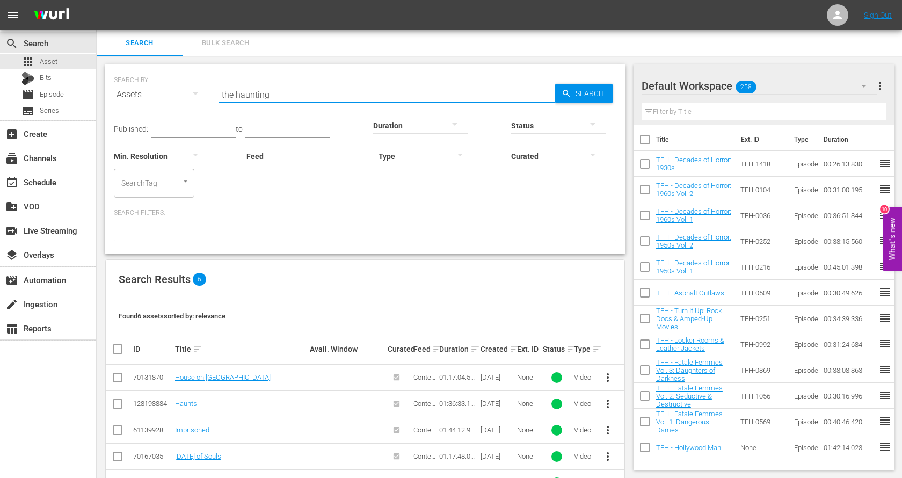
click at [279, 90] on input "the haunting" at bounding box center [387, 95] width 336 height 26
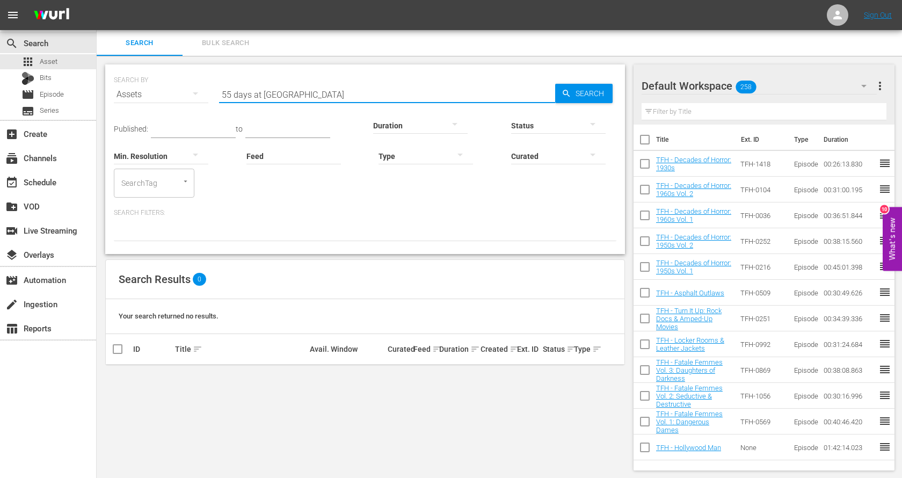
click at [271, 91] on input "55 days at [GEOGRAPHIC_DATA]" at bounding box center [387, 95] width 336 height 26
click at [269, 93] on input "the naked spur" at bounding box center [387, 95] width 336 height 26
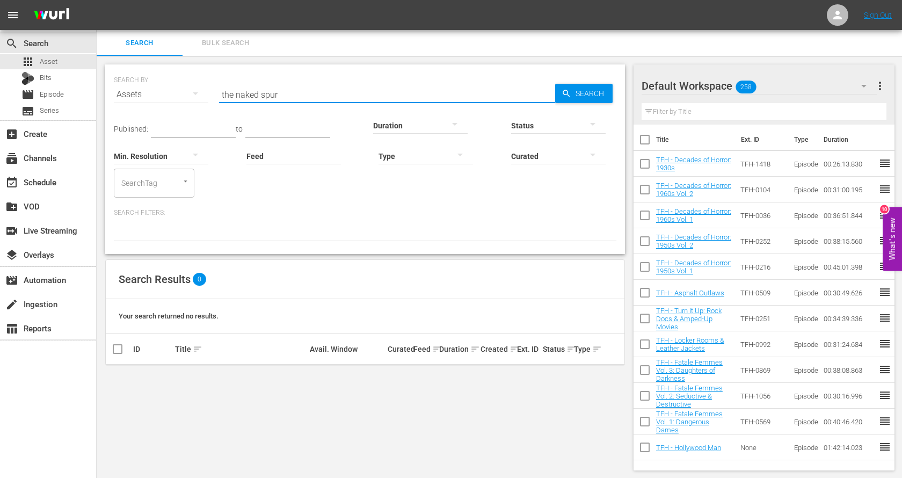
click at [269, 93] on input "the naked spur" at bounding box center [387, 95] width 336 height 26
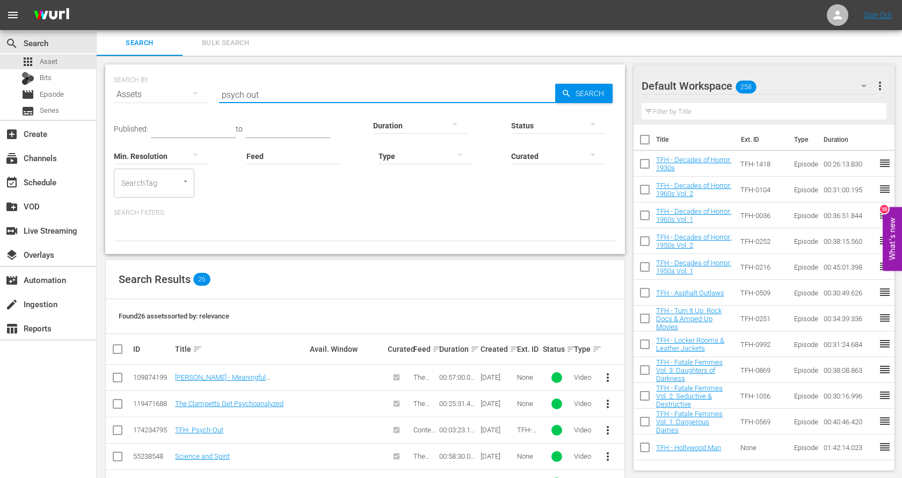
click at [253, 91] on input "psych out" at bounding box center [387, 95] width 336 height 26
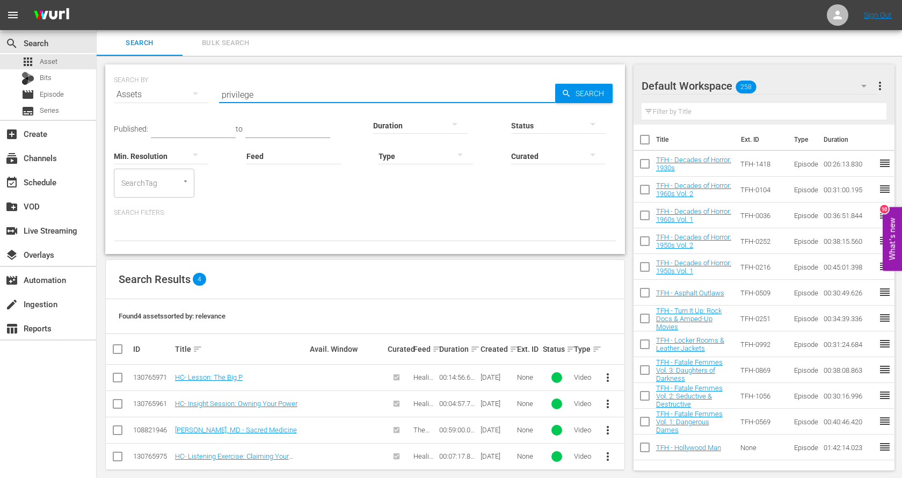
scroll to position [10, 0]
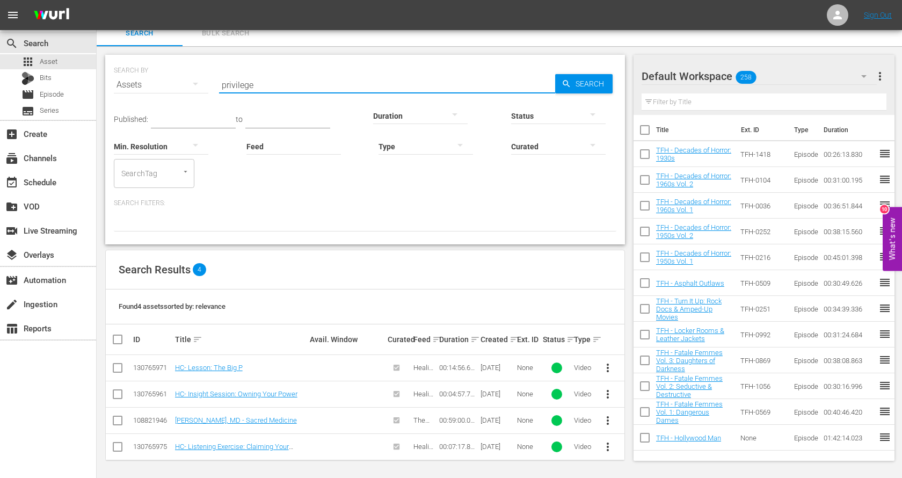
click at [317, 91] on input "privilege" at bounding box center [387, 85] width 336 height 26
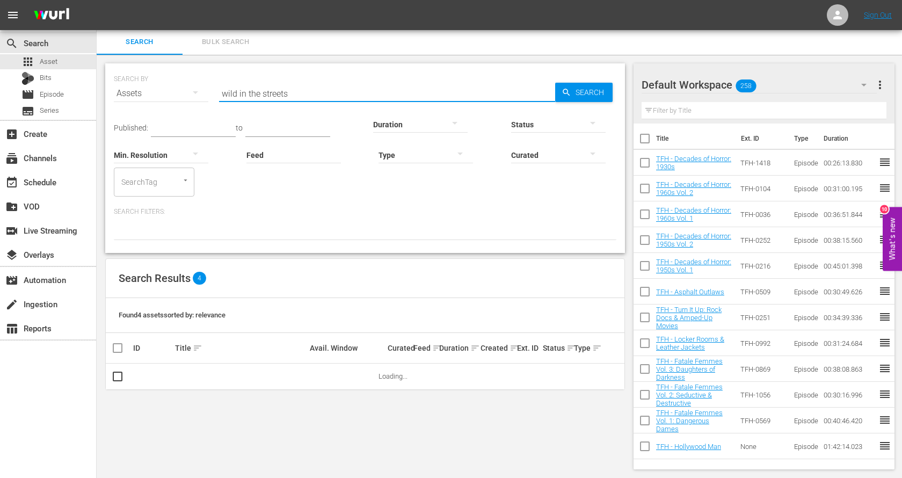
scroll to position [1, 0]
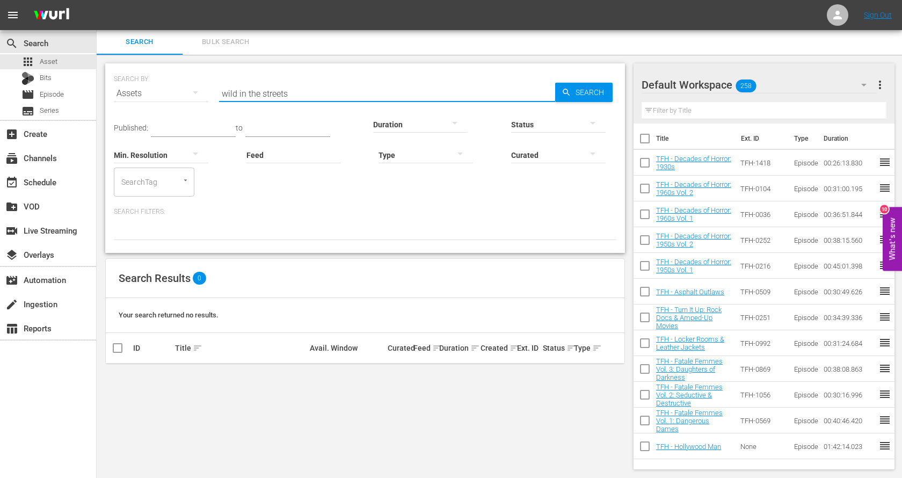
click at [304, 92] on input "wild in the streets" at bounding box center [387, 94] width 336 height 26
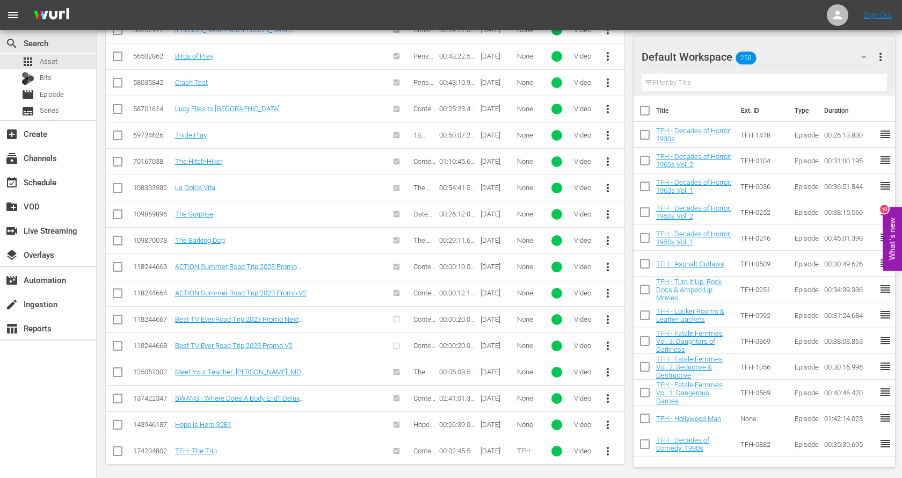
scroll to position [0, 0]
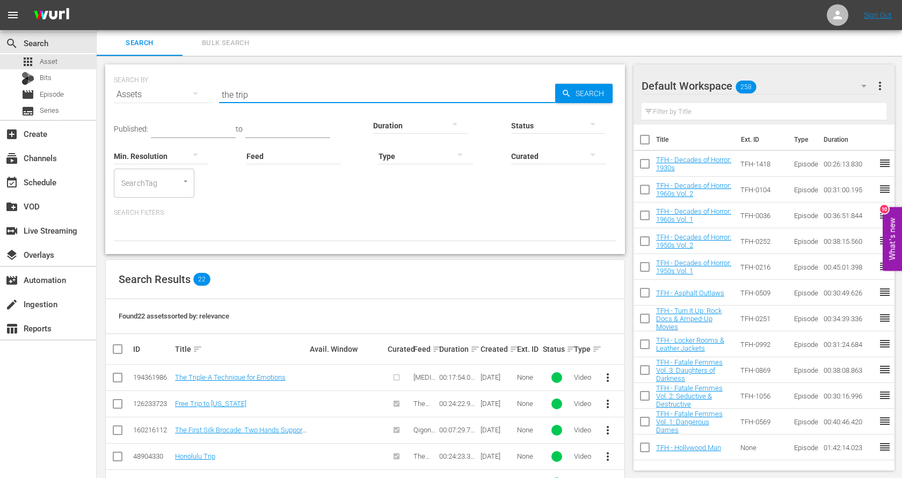
click at [255, 93] on input "the trip" at bounding box center [387, 95] width 336 height 26
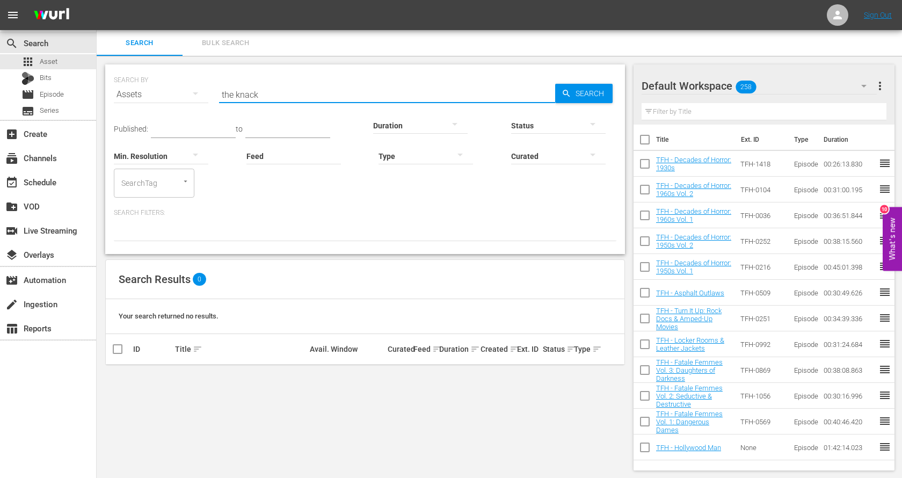
click at [253, 92] on input "the knack" at bounding box center [387, 95] width 336 height 26
click at [281, 92] on input "rio bravo" at bounding box center [387, 95] width 336 height 26
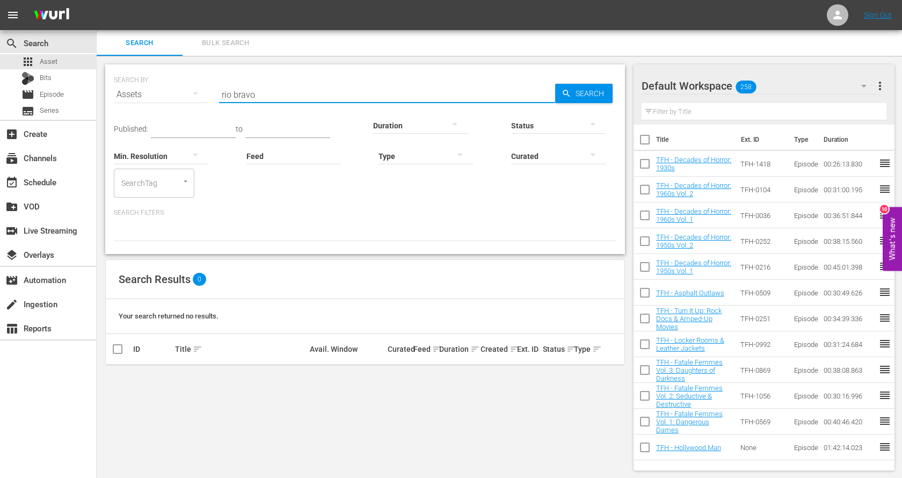
click at [281, 92] on input "rio bravo" at bounding box center [387, 95] width 336 height 26
click at [266, 92] on input "peeping [PERSON_NAME]" at bounding box center [387, 95] width 336 height 26
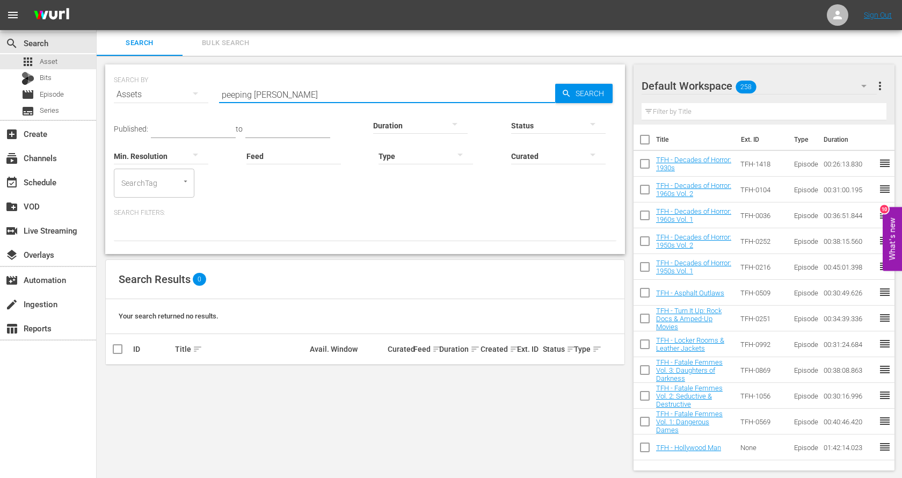
click at [266, 92] on input "peeping [PERSON_NAME]" at bounding box center [387, 95] width 336 height 26
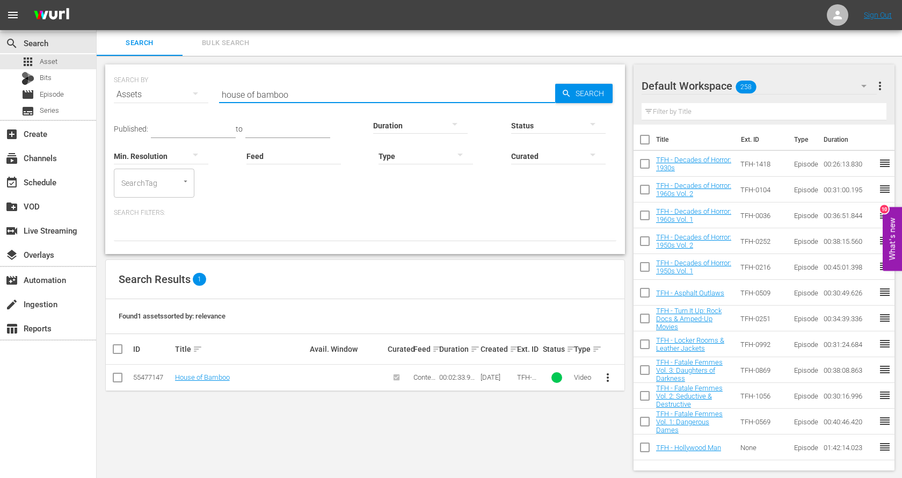
click at [271, 90] on input "house of bamboo" at bounding box center [387, 95] width 336 height 26
click at [243, 94] on input "all that heaven allows" at bounding box center [387, 95] width 336 height 26
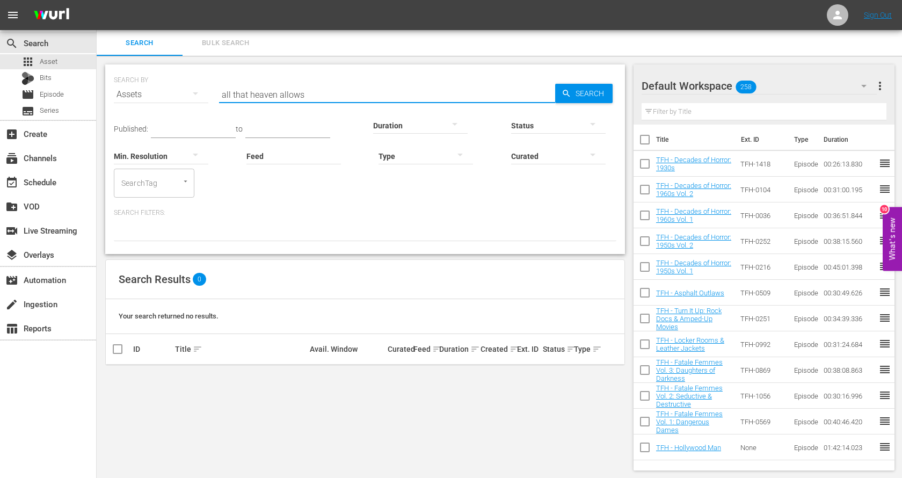
click at [243, 94] on input "all that heaven allows" at bounding box center [387, 95] width 336 height 26
type input "bucket of blood"
